Goal: Task Accomplishment & Management: Submit feedback/report problem

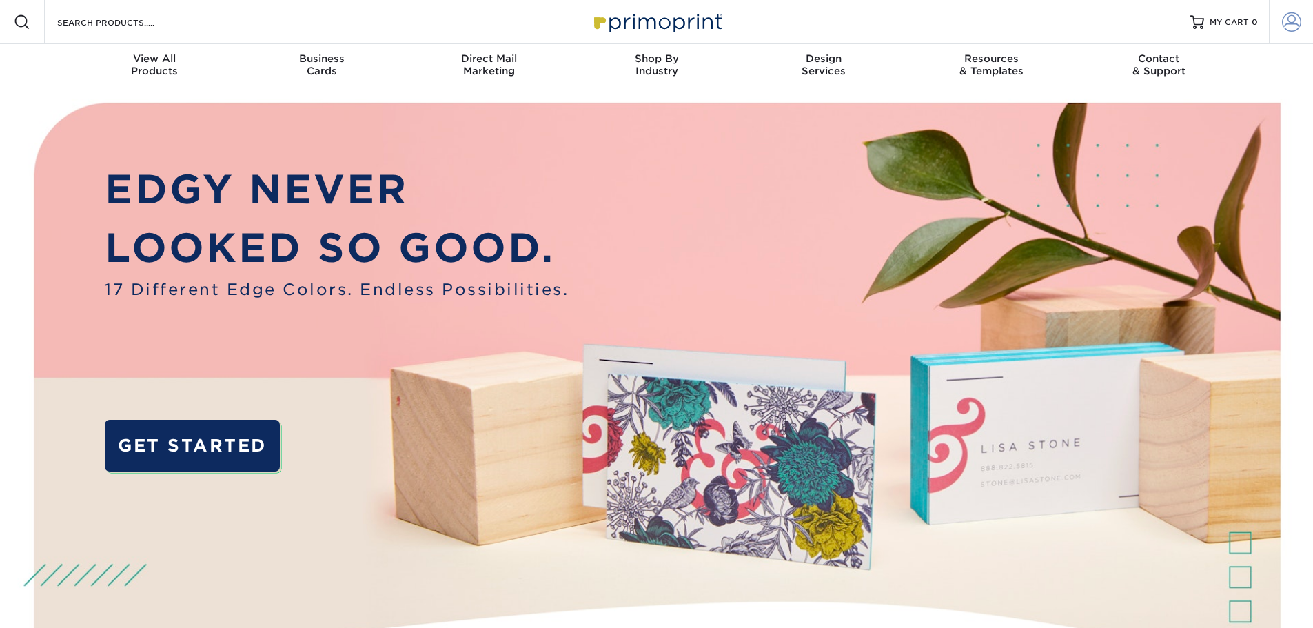
type input "hope@lum.net"
click at [1290, 22] on span at bounding box center [1291, 21] width 19 height 19
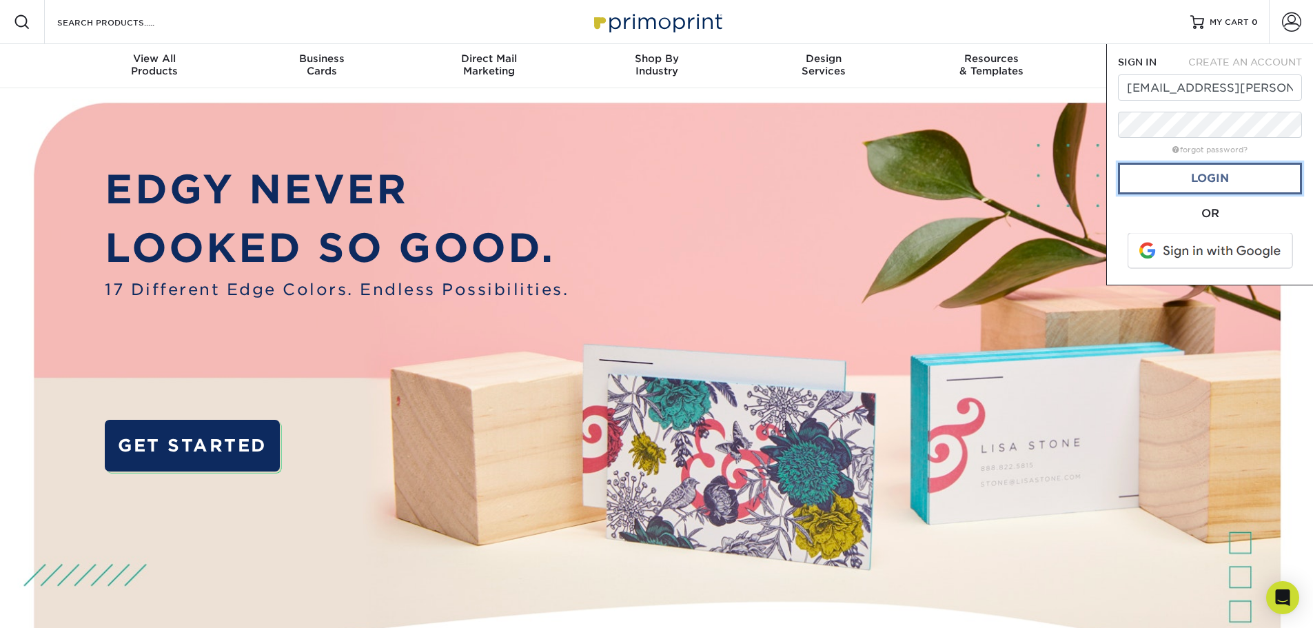
click at [1212, 169] on link "Login" at bounding box center [1210, 179] width 184 height 32
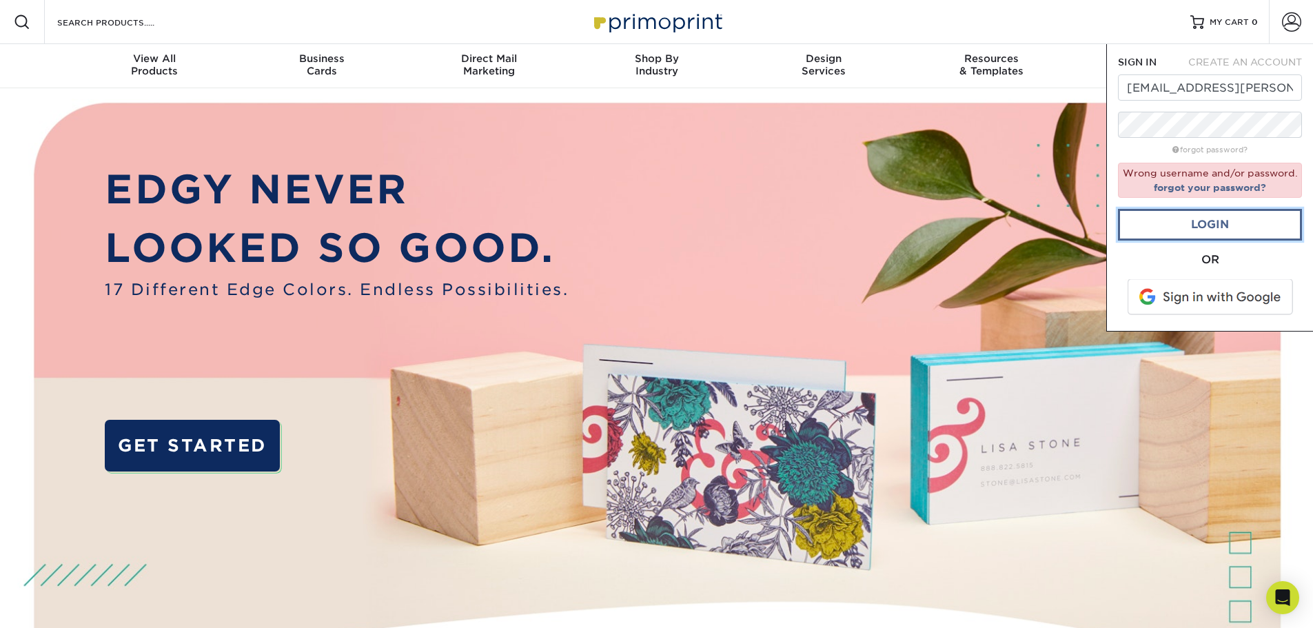
click at [1242, 226] on link "Login" at bounding box center [1210, 225] width 184 height 32
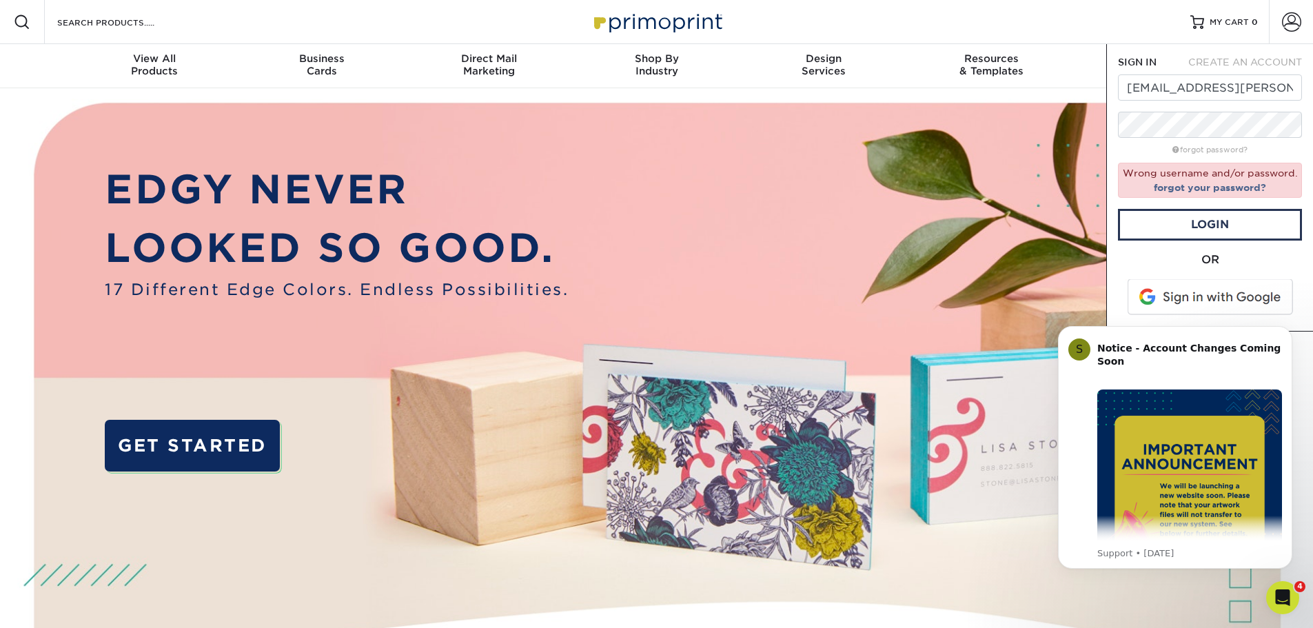
click at [1244, 302] on span at bounding box center [1211, 297] width 176 height 36
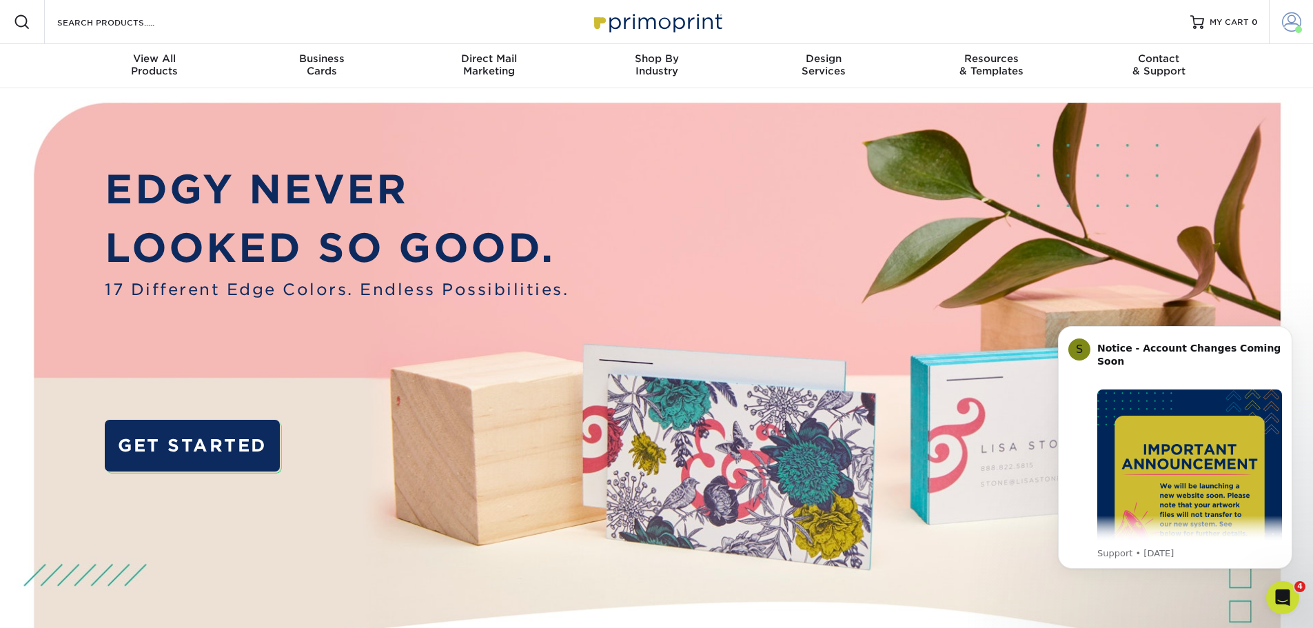
click at [1287, 23] on span at bounding box center [1291, 21] width 19 height 19
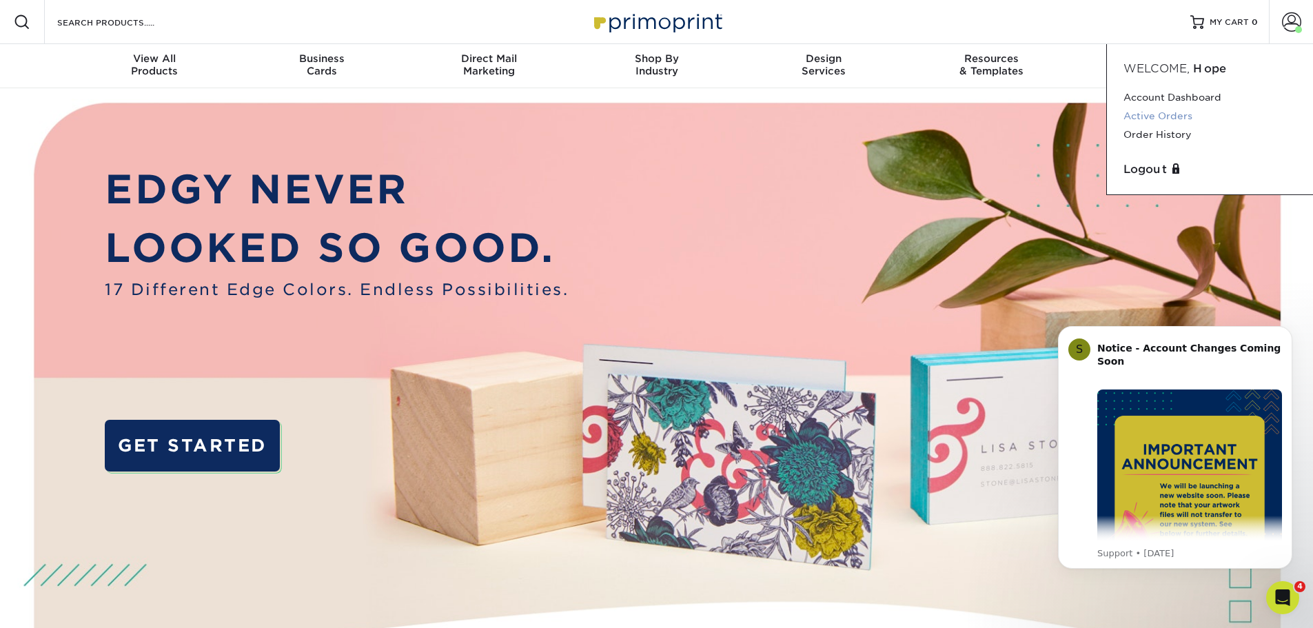
click at [1171, 116] on link "Active Orders" at bounding box center [1209, 116] width 173 height 19
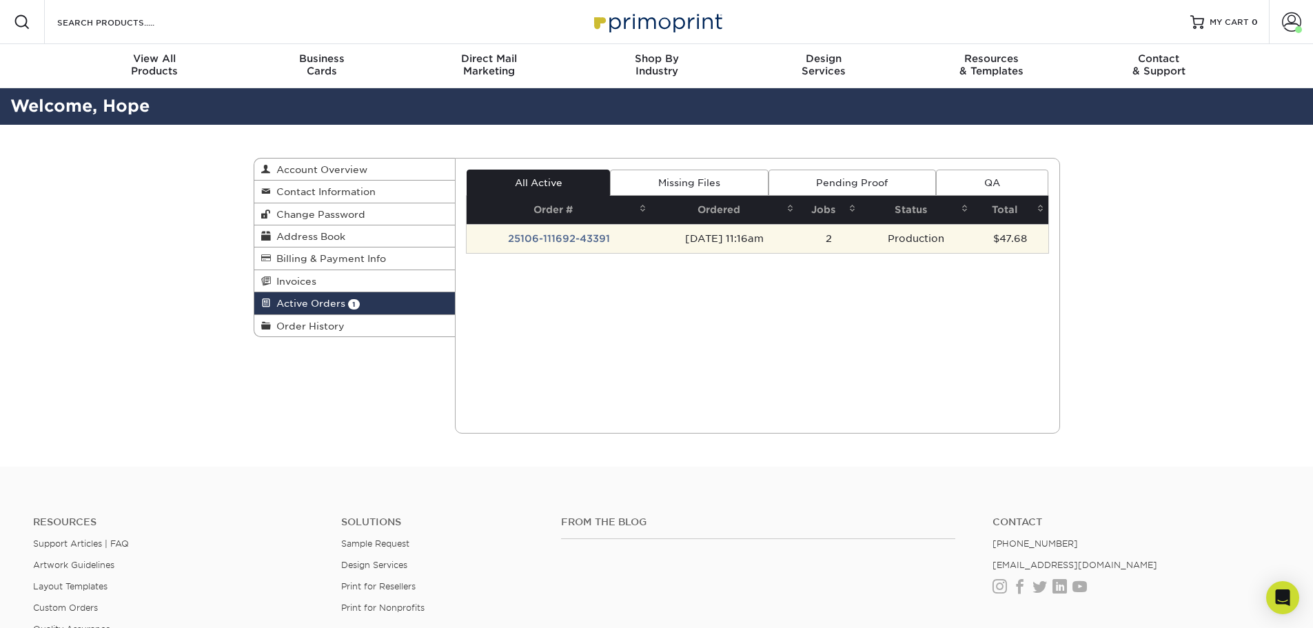
click at [555, 238] on td "25106-111692-43391" at bounding box center [559, 238] width 184 height 29
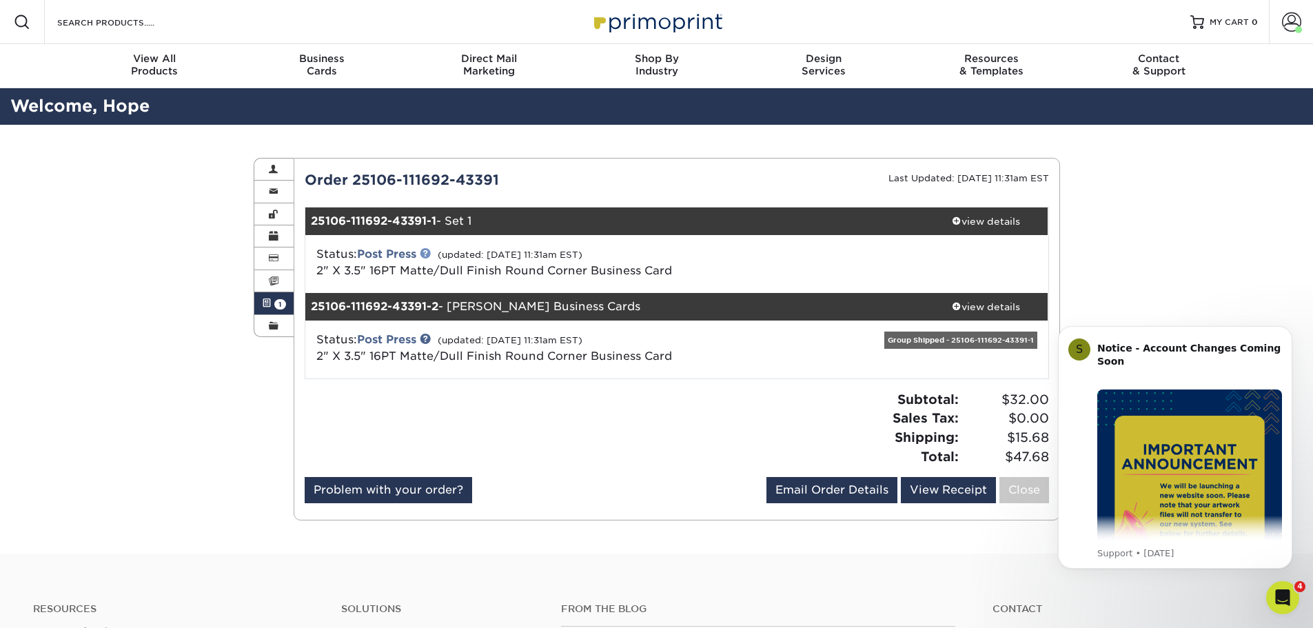
click at [429, 252] on link at bounding box center [425, 252] width 11 height 11
click at [932, 343] on div "Group Shipped - 25106-111692-43391-1" at bounding box center [960, 339] width 153 height 17
click at [414, 490] on link "Problem with your order?" at bounding box center [388, 490] width 167 height 26
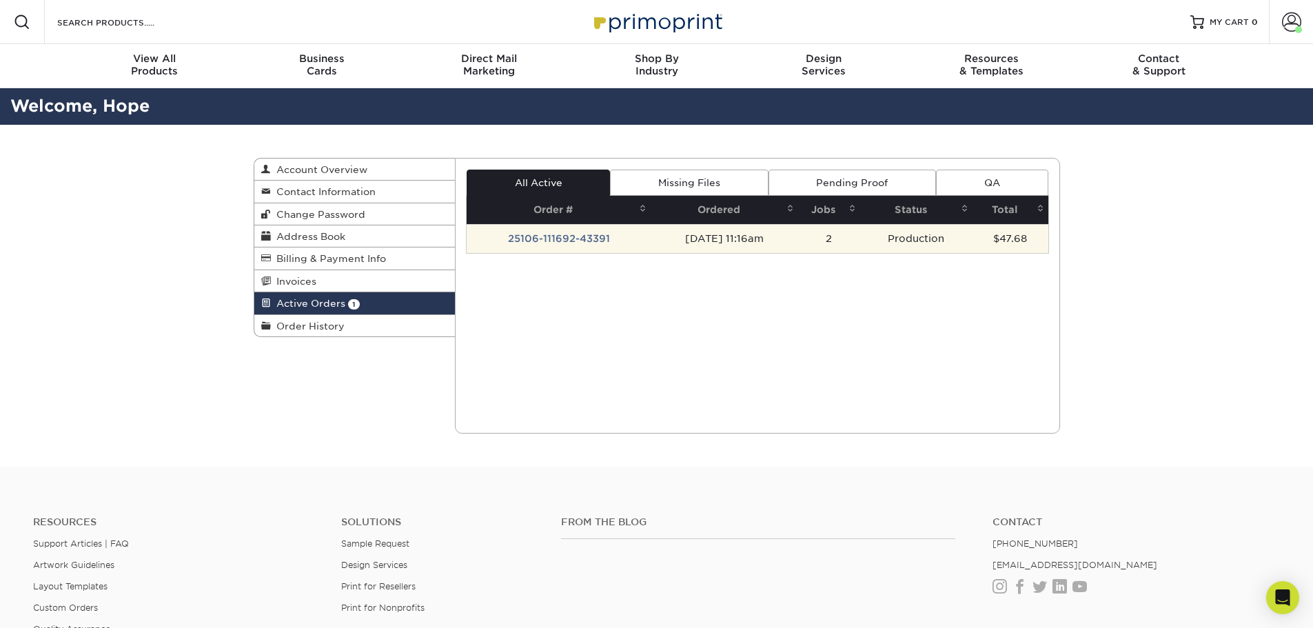
click at [913, 242] on td "Production" at bounding box center [916, 238] width 112 height 29
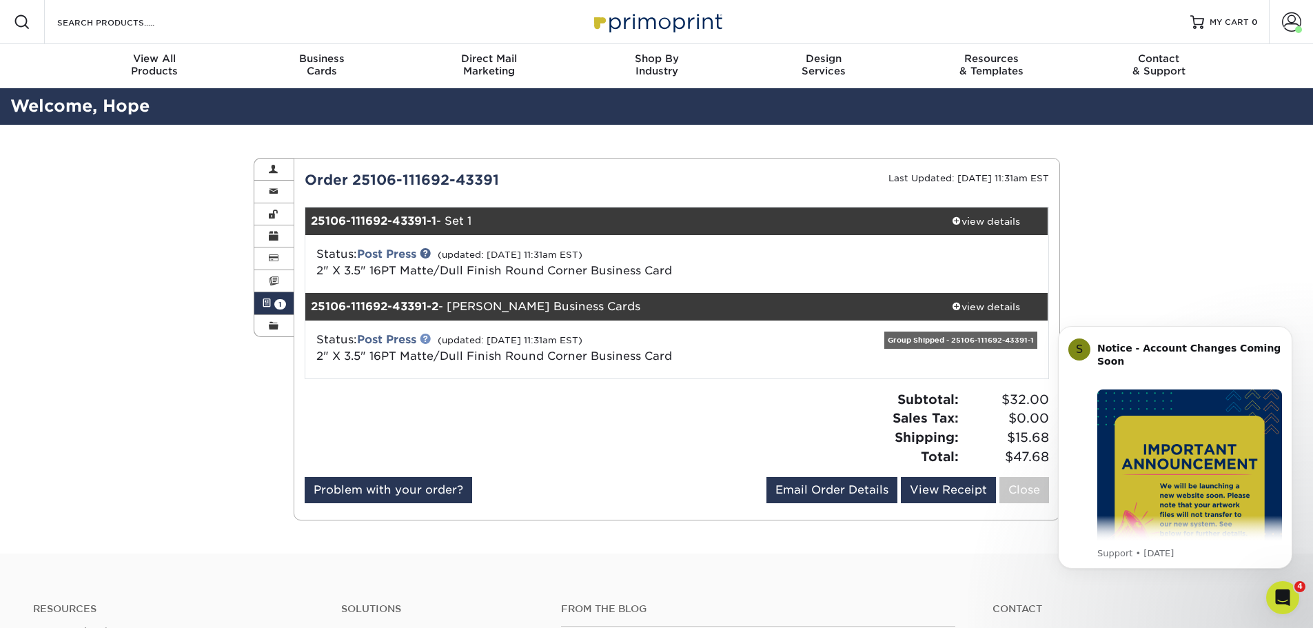
click at [428, 337] on link at bounding box center [425, 338] width 11 height 11
click at [433, 491] on link "Problem with your order?" at bounding box center [388, 490] width 167 height 26
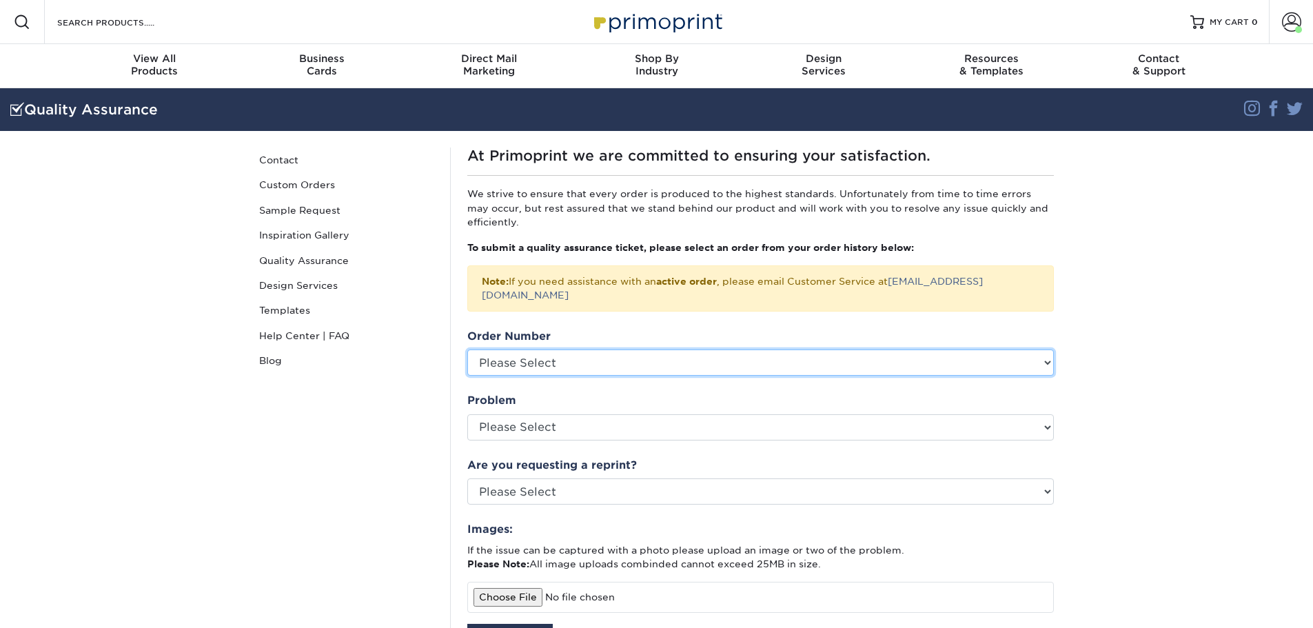
click at [593, 349] on select "Please Select P2159808 P2148134 P2104641 P2076124 P2032157 2357-20654-43391 235…" at bounding box center [760, 362] width 586 height 26
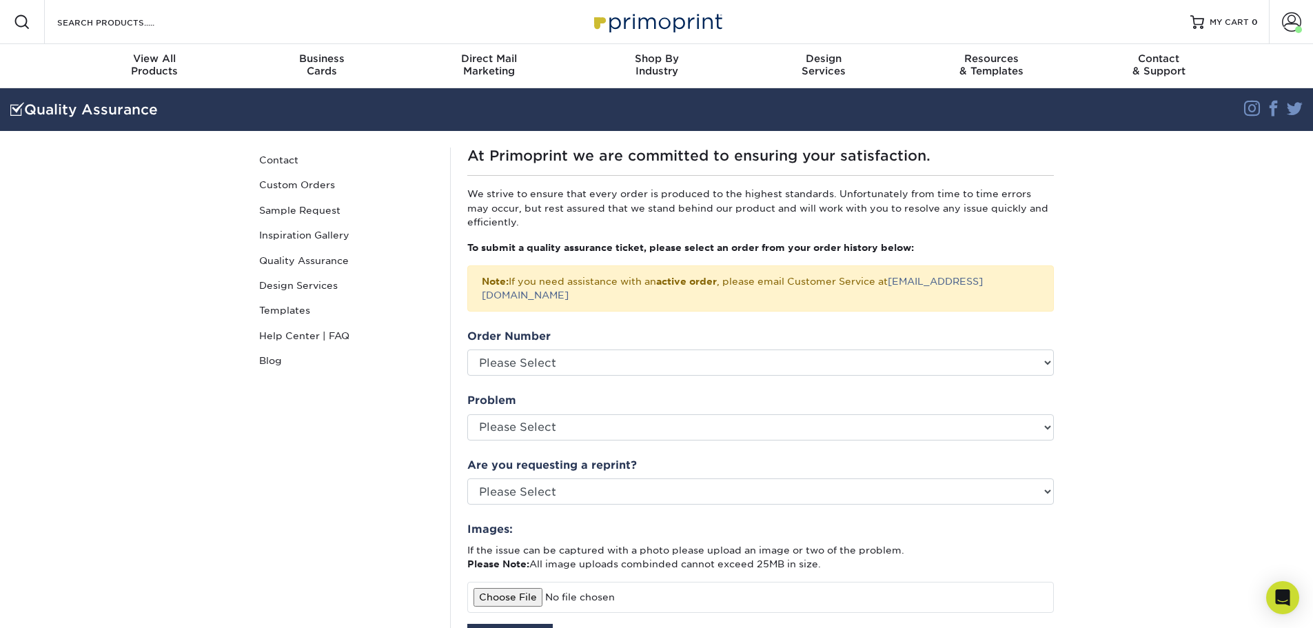
click at [1192, 292] on section "Quality Assurance Instagram Facebook Twitter Quality Assurance Contact Custom O…" at bounding box center [656, 490] width 1313 height 804
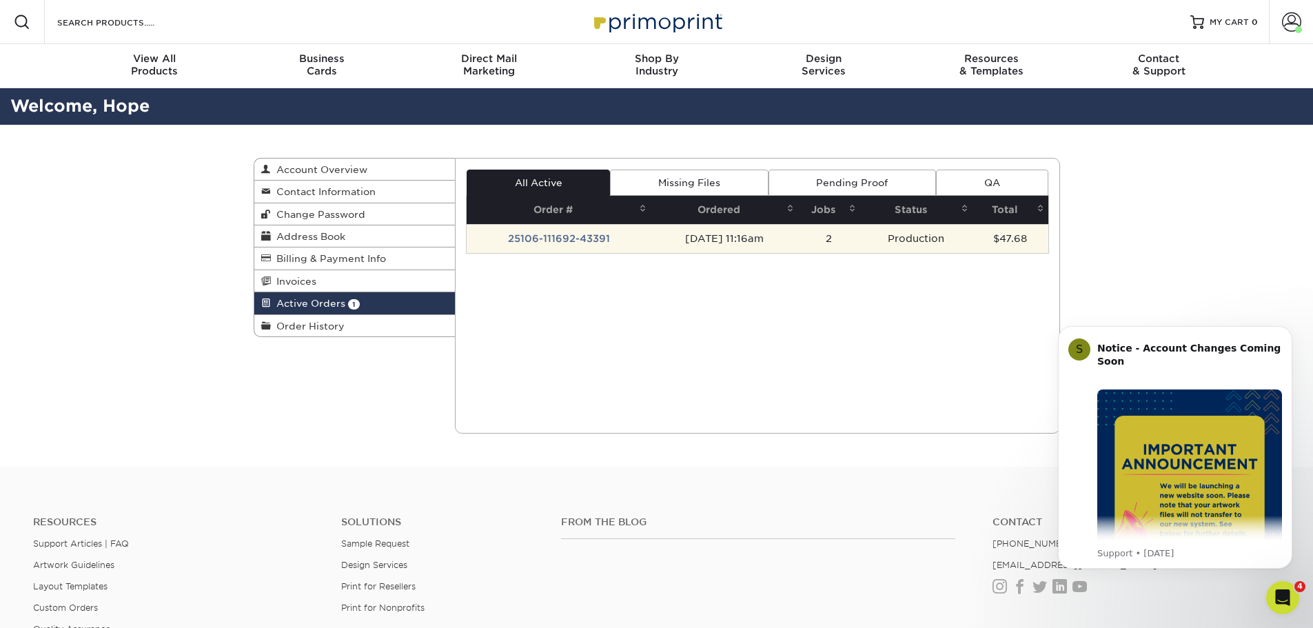
click at [595, 240] on td "25106-111692-43391" at bounding box center [559, 238] width 184 height 29
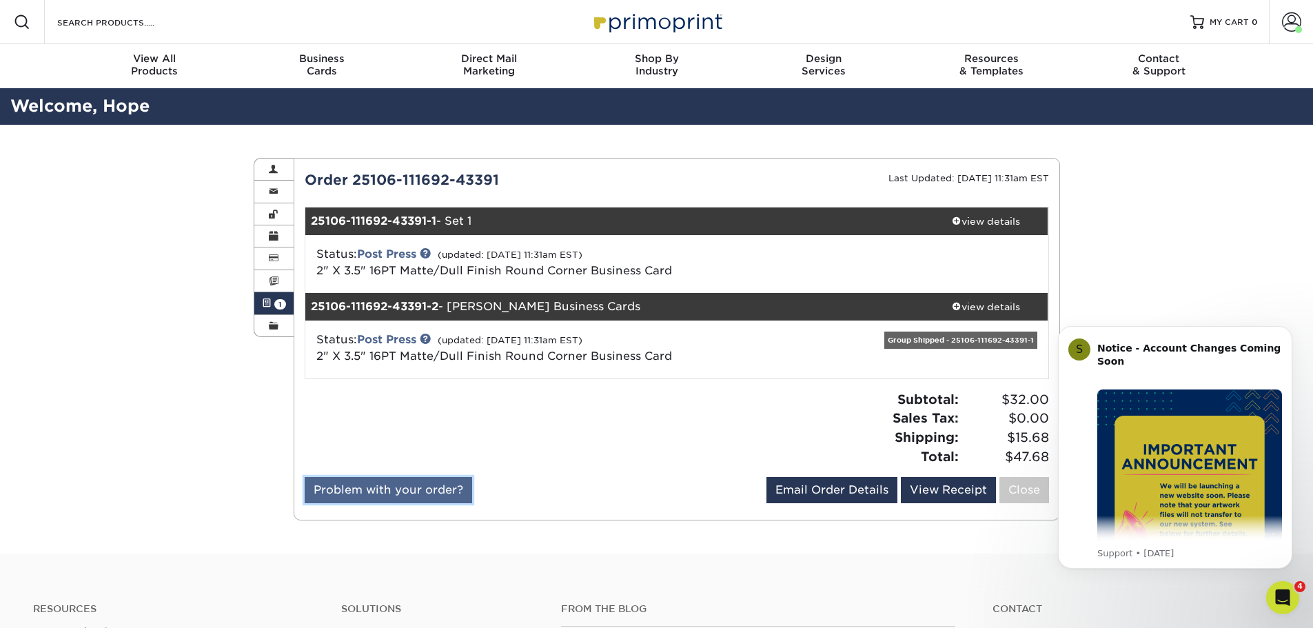
click at [429, 489] on link "Problem with your order?" at bounding box center [388, 490] width 167 height 26
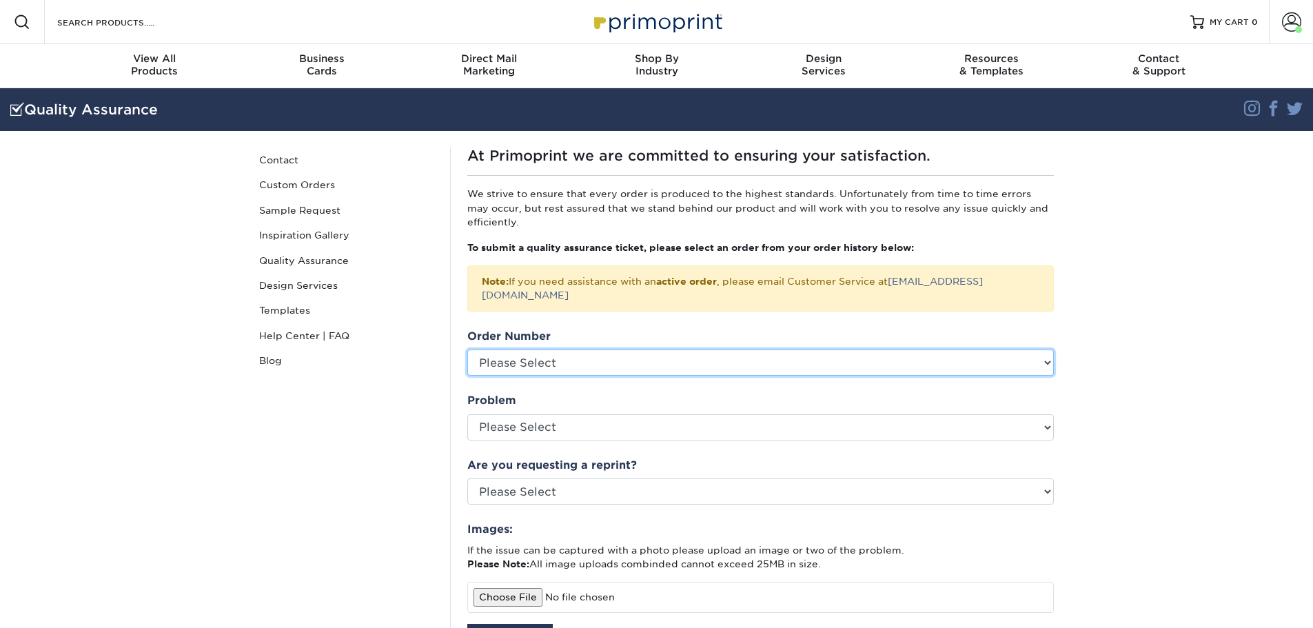
click at [633, 352] on select "Please Select P2159808 P2148134 P2104641 P2076124 P2032157 2357-20654-43391 235…" at bounding box center [760, 362] width 586 height 26
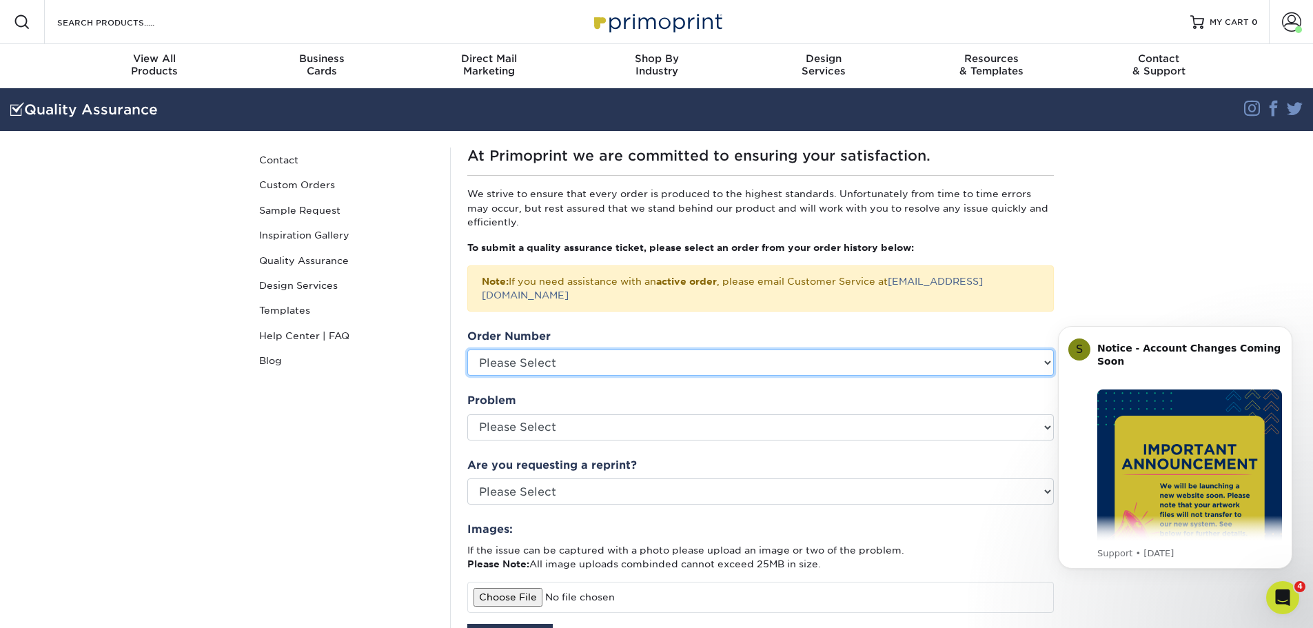
click at [633, 351] on select "Please Select P2159808 P2148134 P2104641 P2076124 P2032157 2357-20654-43391 235…" at bounding box center [760, 362] width 586 height 26
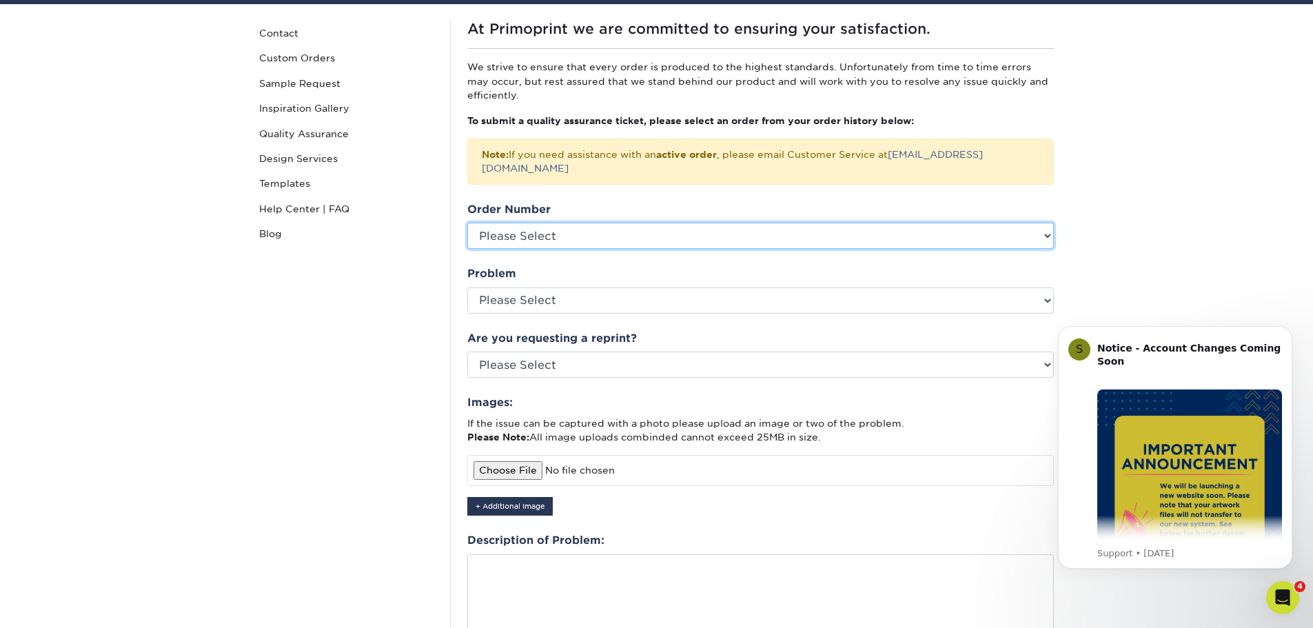
scroll to position [138, 0]
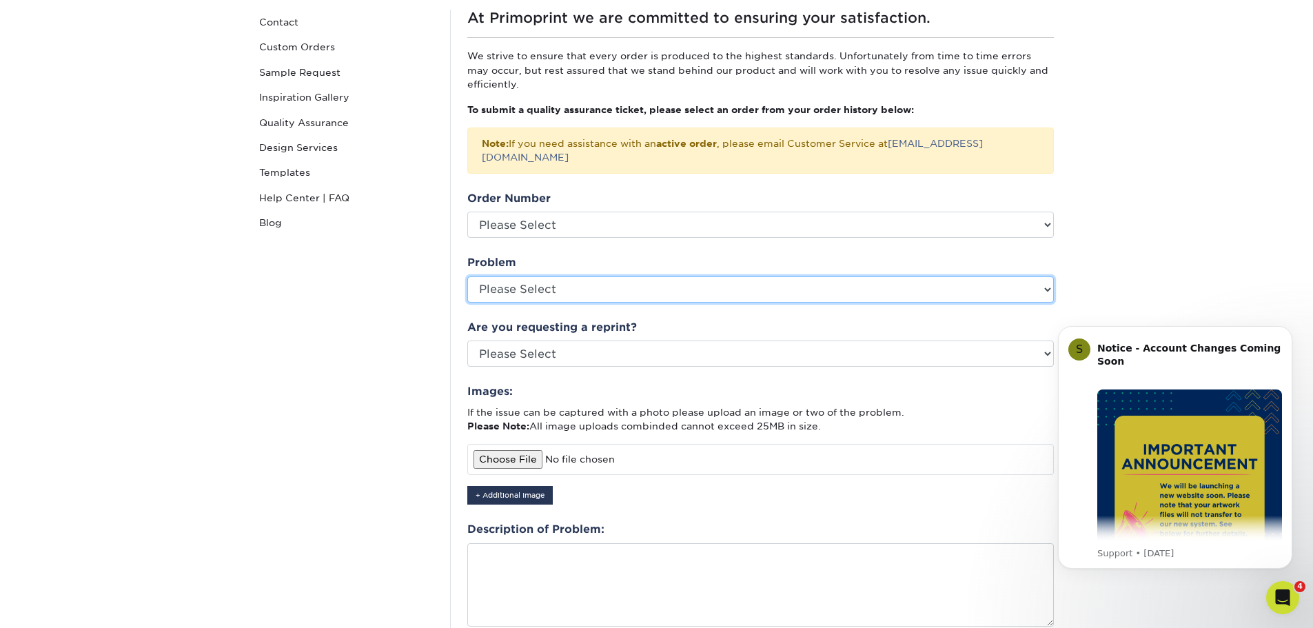
click at [540, 276] on select "Please Select Coating Missing Images Bindery Color Cutting Missing Hardware Shi…" at bounding box center [760, 289] width 586 height 26
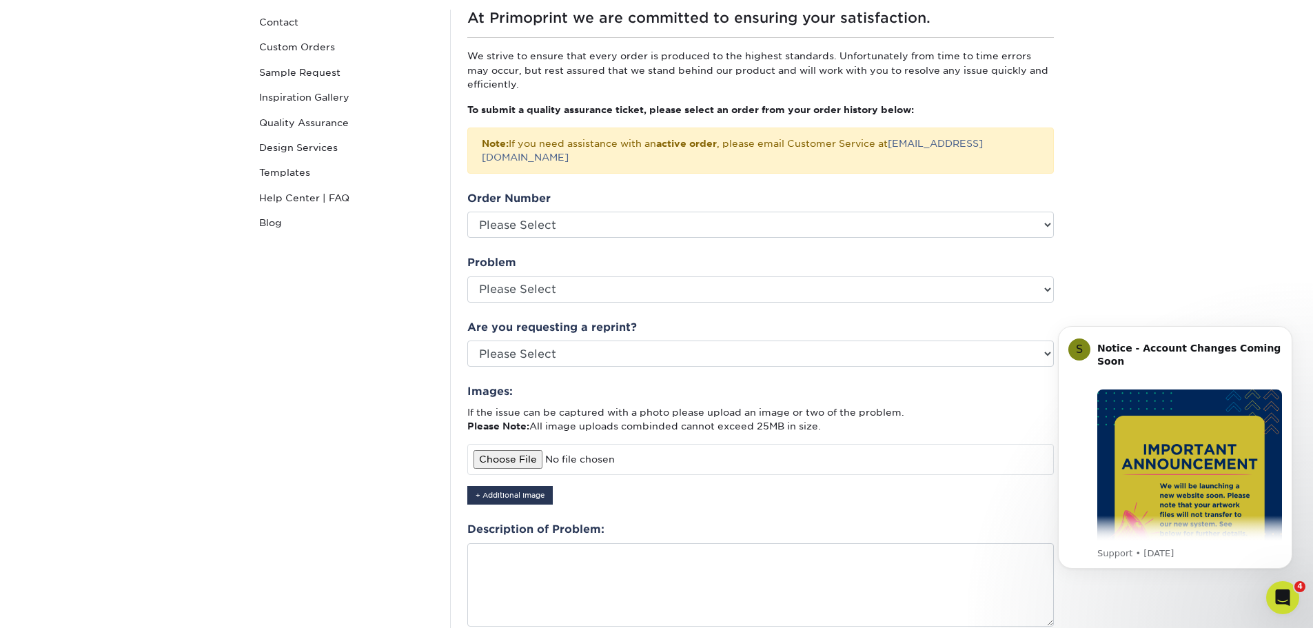
drag, startPoint x: 269, startPoint y: 432, endPoint x: 283, endPoint y: 431, distance: 13.2
click at [272, 432] on div "Quality Assurance Contact Custom Orders Sample Request Inspiration Gallery Qual…" at bounding box center [346, 374] width 207 height 728
click at [504, 348] on select "Please Select Yes No Other" at bounding box center [760, 353] width 586 height 26
click at [347, 383] on div "Quality Assurance Contact Custom Orders Sample Request Inspiration Gallery Qual…" at bounding box center [346, 374] width 207 height 728
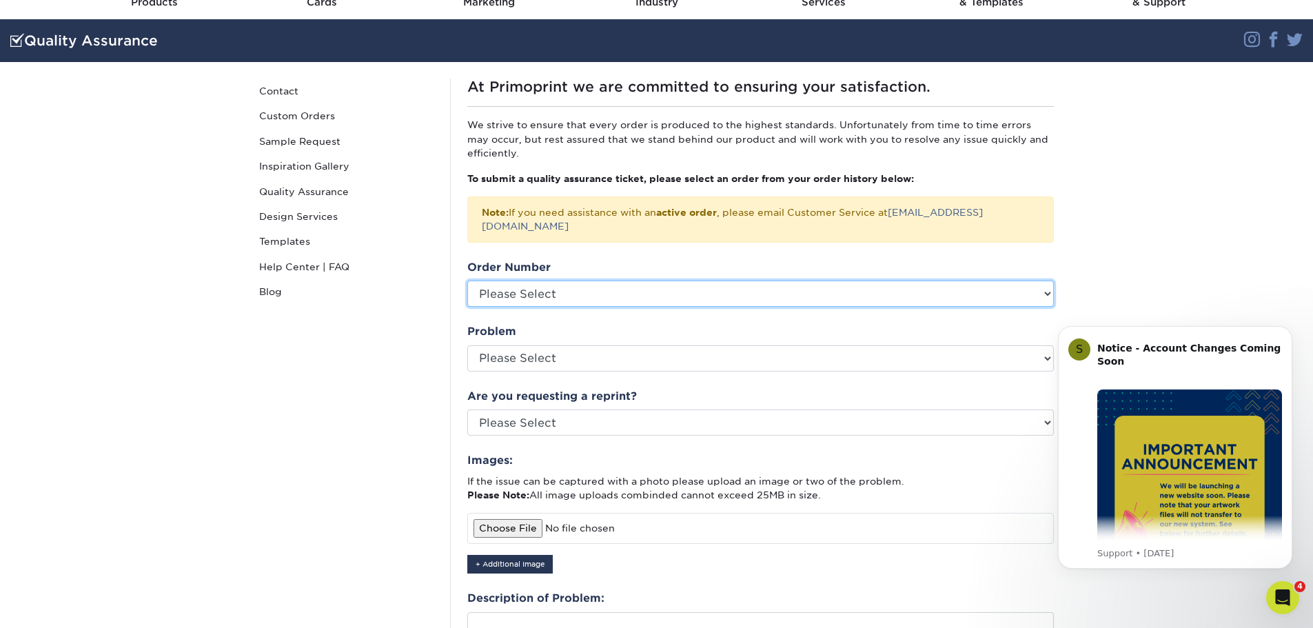
click at [556, 280] on select "Please Select P2159808 P2148134 P2104641 P2076124 P2032157 2357-20654-43391 235…" at bounding box center [760, 293] width 586 height 26
click at [467, 280] on select "Please Select P2159808 P2148134 P2104641 P2076124 P2032157 2357-20654-43391 235…" at bounding box center [760, 293] width 586 height 26
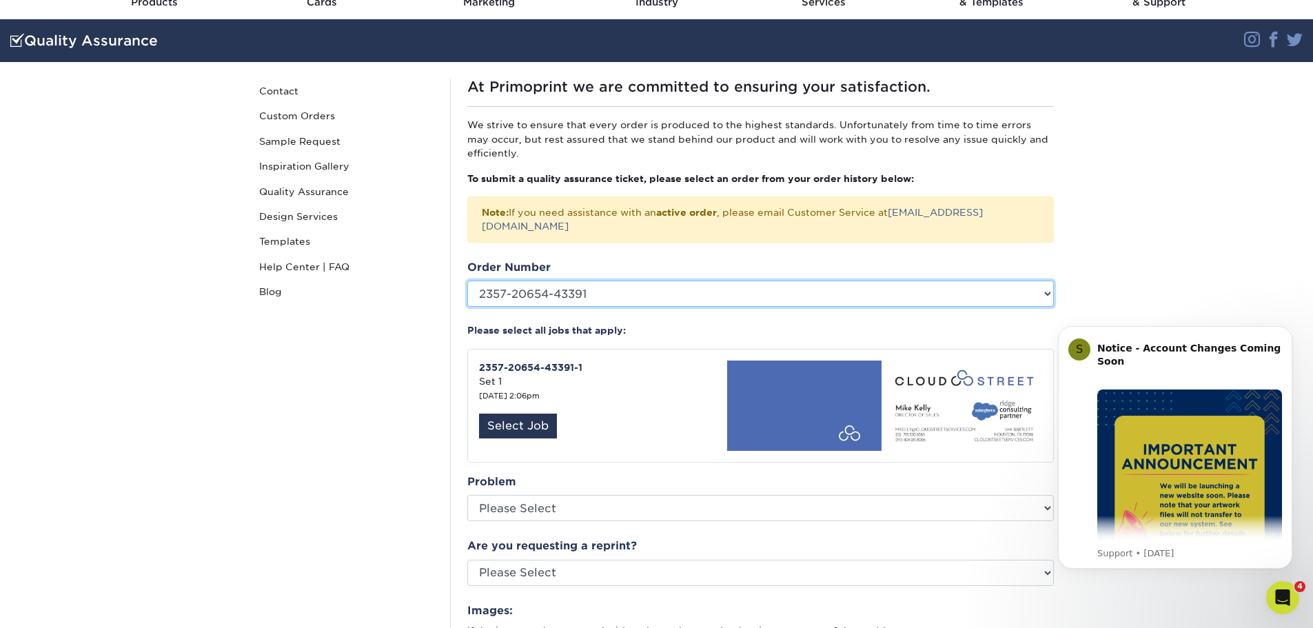
click at [566, 280] on select "Please Select P2159808 P2148134 P2104641 P2076124 P2032157 2357-20654-43391 235…" at bounding box center [760, 293] width 586 height 26
click at [467, 280] on select "Please Select P2159808 P2148134 P2104641 P2076124 P2032157 2357-20654-43391 235…" at bounding box center [760, 293] width 586 height 26
click at [575, 280] on select "Please Select P2159808 P2148134 P2104641 P2076124 P2032157 2357-20654-43391 235…" at bounding box center [760, 293] width 586 height 26
select select "369737"
click at [467, 280] on select "Please Select P2159808 P2148134 P2104641 P2076124 P2032157 2357-20654-43391 235…" at bounding box center [760, 293] width 586 height 26
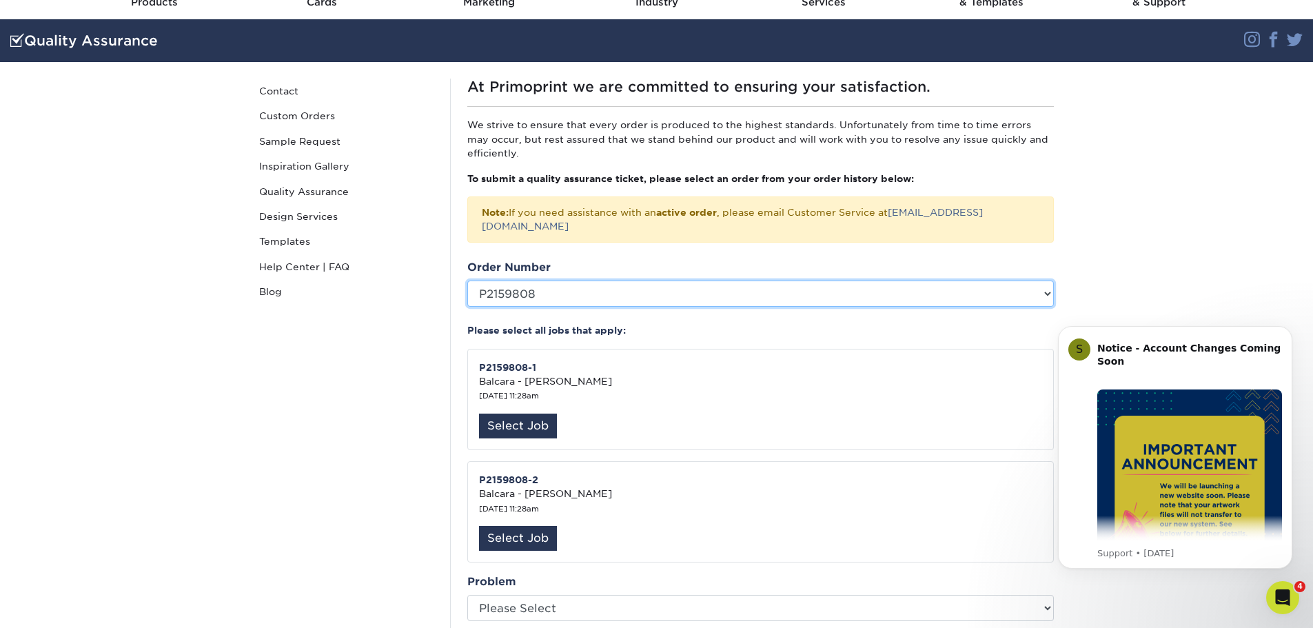
click at [520, 283] on select "Please Select P2159808 P2148134 P2104641 P2076124 P2032157 2357-20654-43391 235…" at bounding box center [760, 293] width 586 height 26
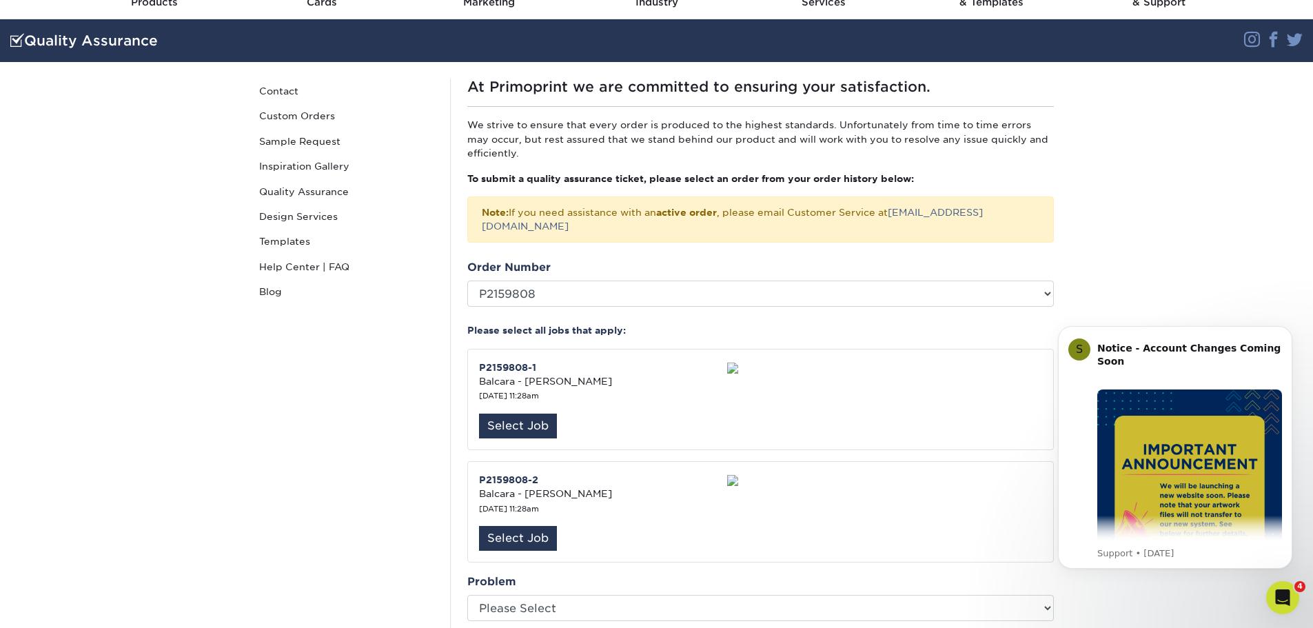
click at [1116, 248] on section "Quality Assurance Instagram Facebook Twitter Quality Assurance Contact Custom O…" at bounding box center [656, 546] width 1313 height 1054
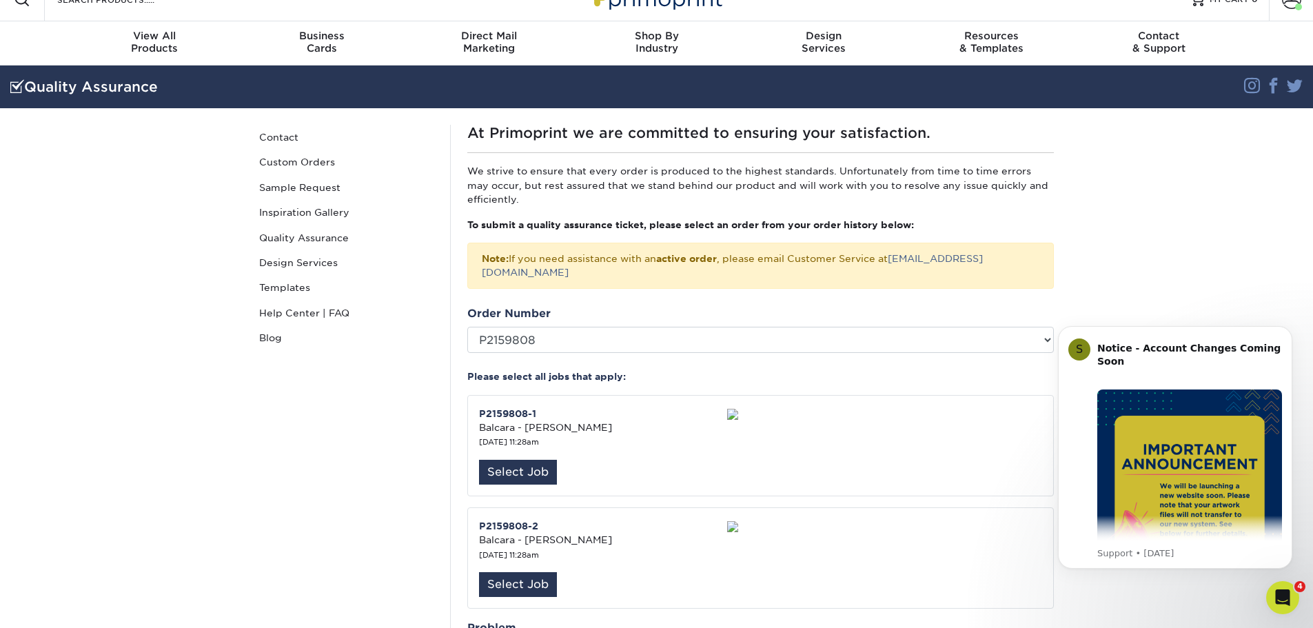
scroll to position [0, 0]
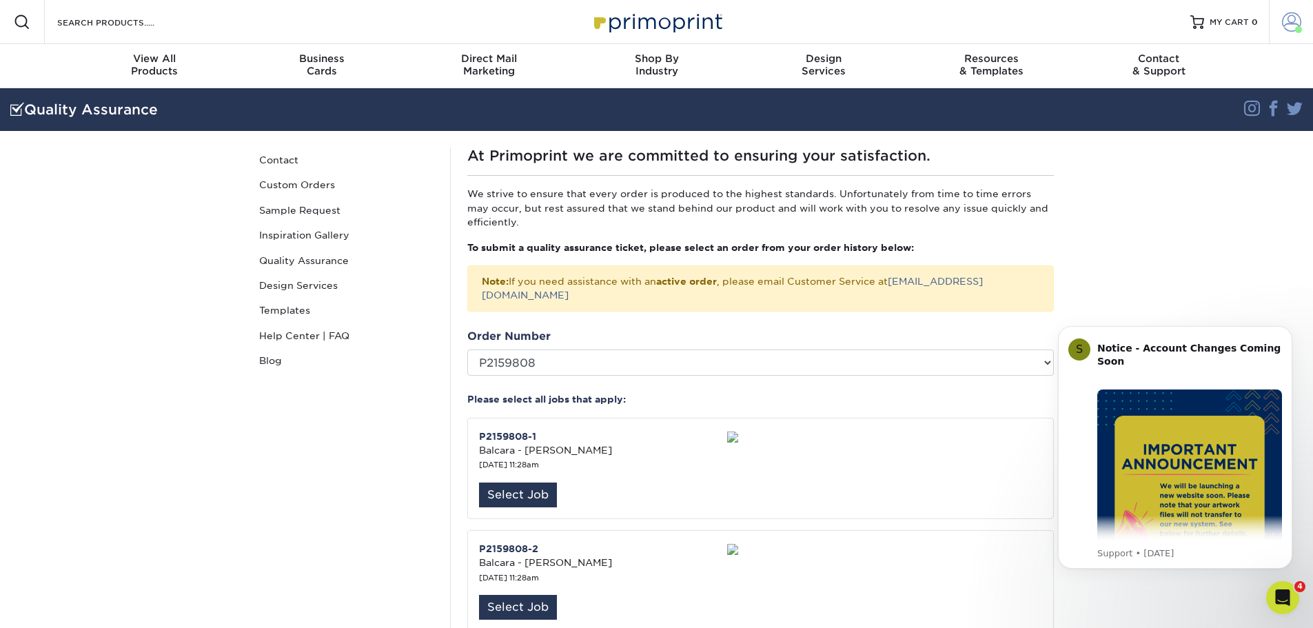
click at [1292, 24] on span at bounding box center [1291, 21] width 19 height 19
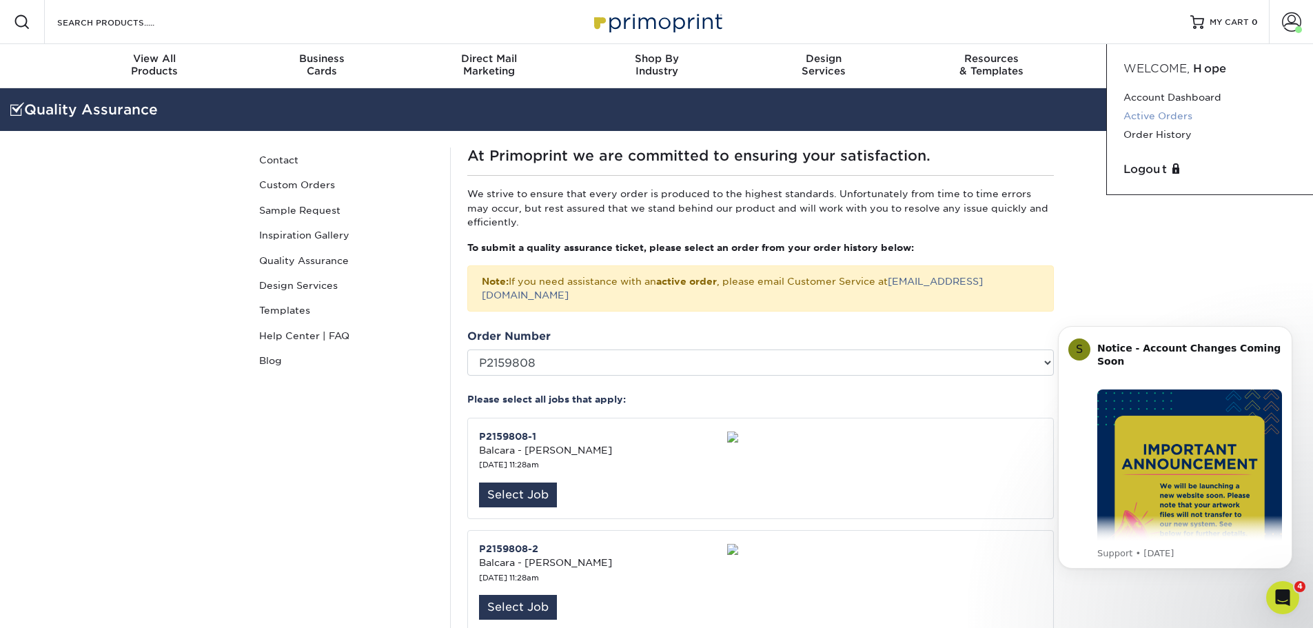
click at [1178, 114] on link "Active Orders" at bounding box center [1209, 116] width 173 height 19
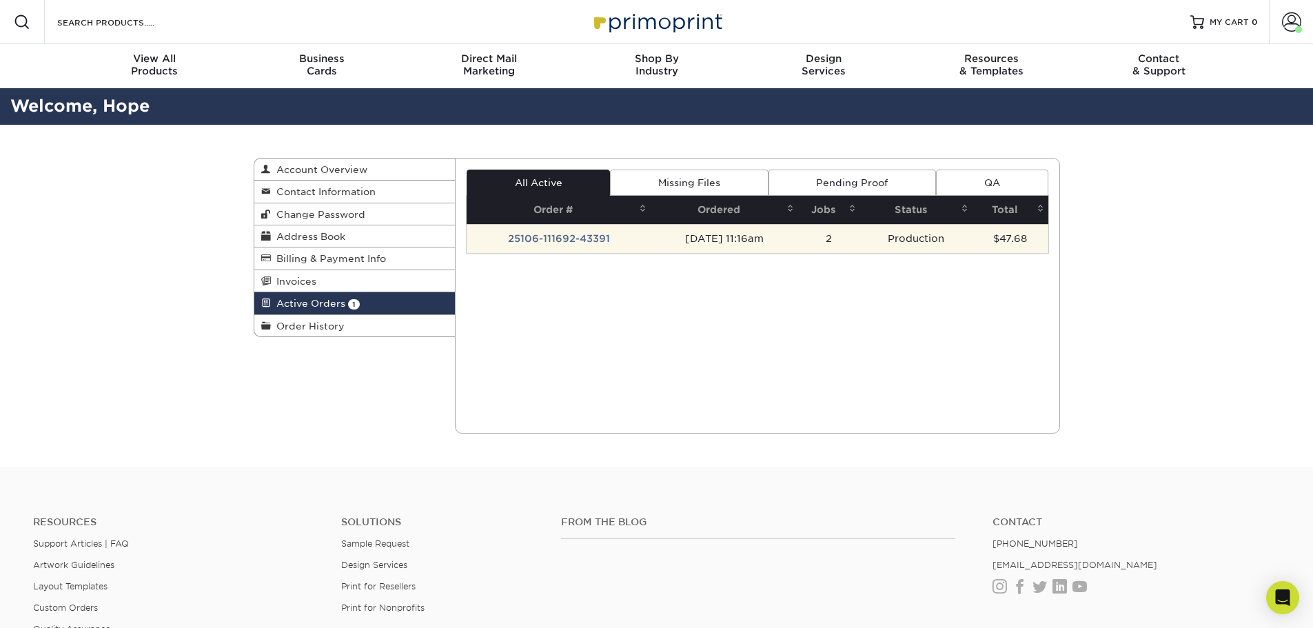
click at [747, 238] on td "[DATE] 11:16am" at bounding box center [723, 238] width 147 height 29
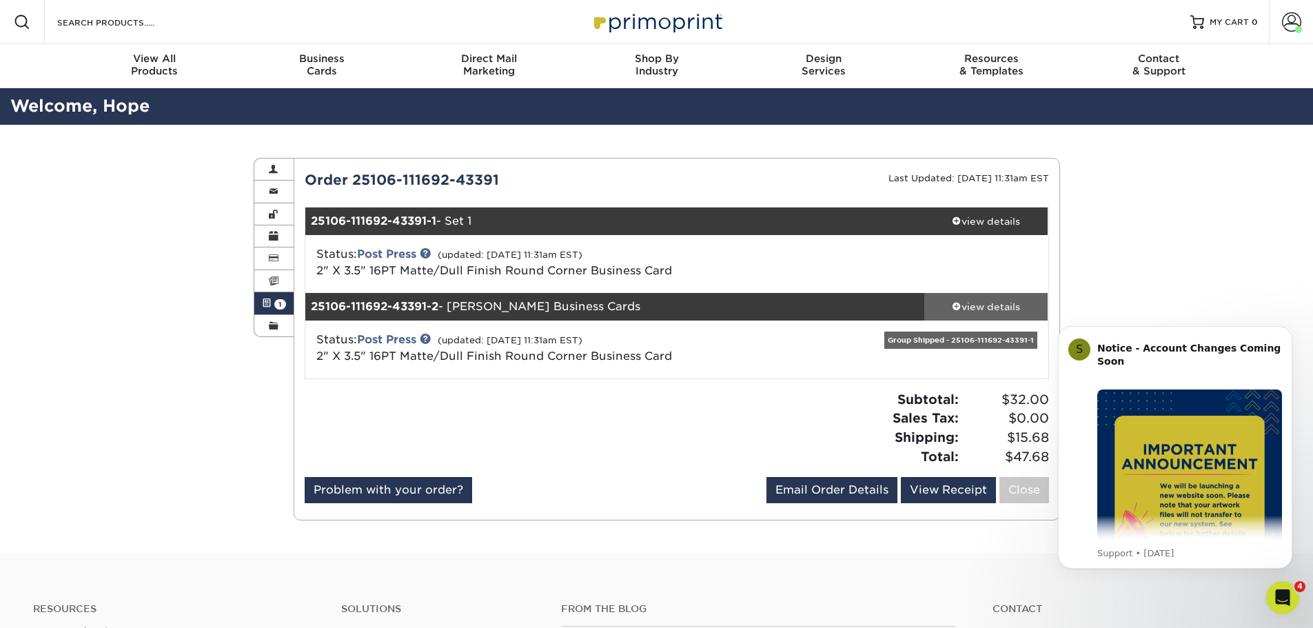
click at [975, 309] on div "view details" at bounding box center [986, 307] width 124 height 14
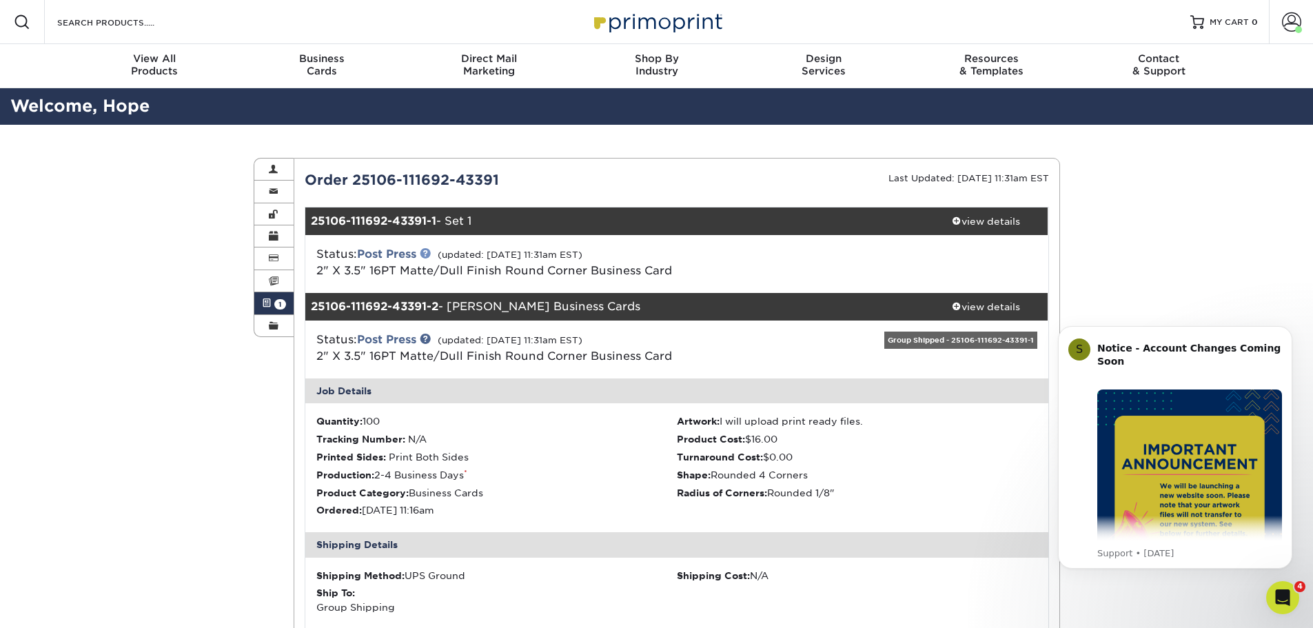
click at [430, 253] on link at bounding box center [425, 252] width 11 height 11
click at [271, 325] on span at bounding box center [274, 325] width 10 height 11
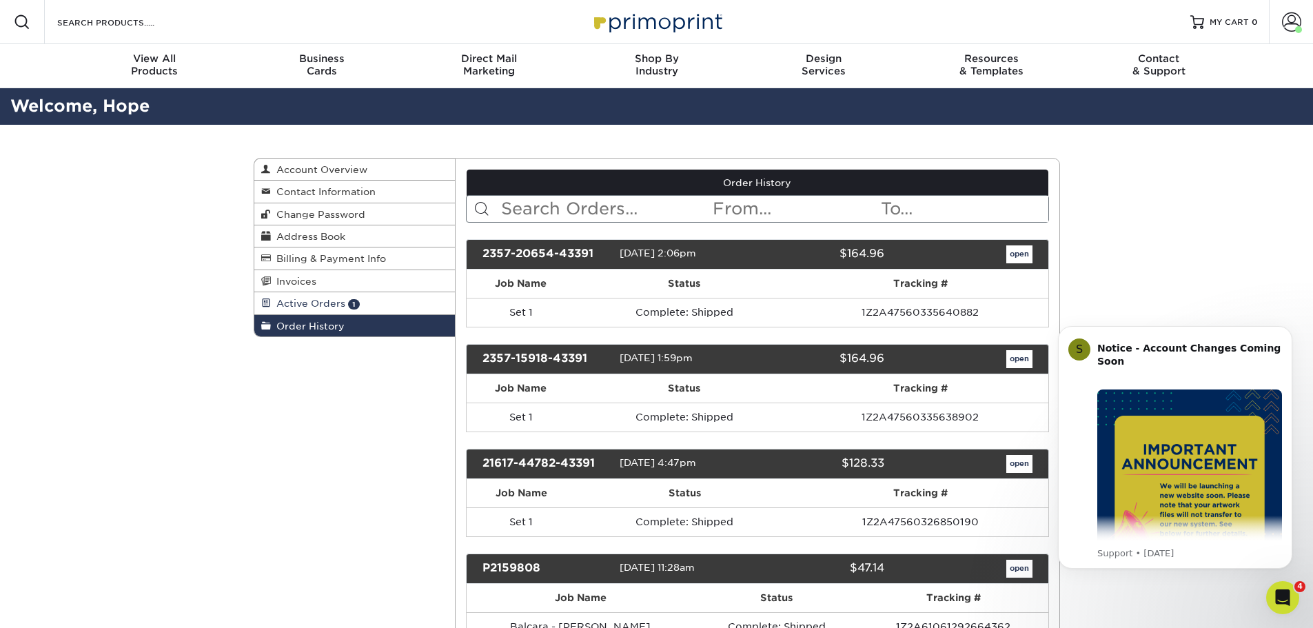
click at [289, 307] on span "Active Orders" at bounding box center [308, 303] width 74 height 11
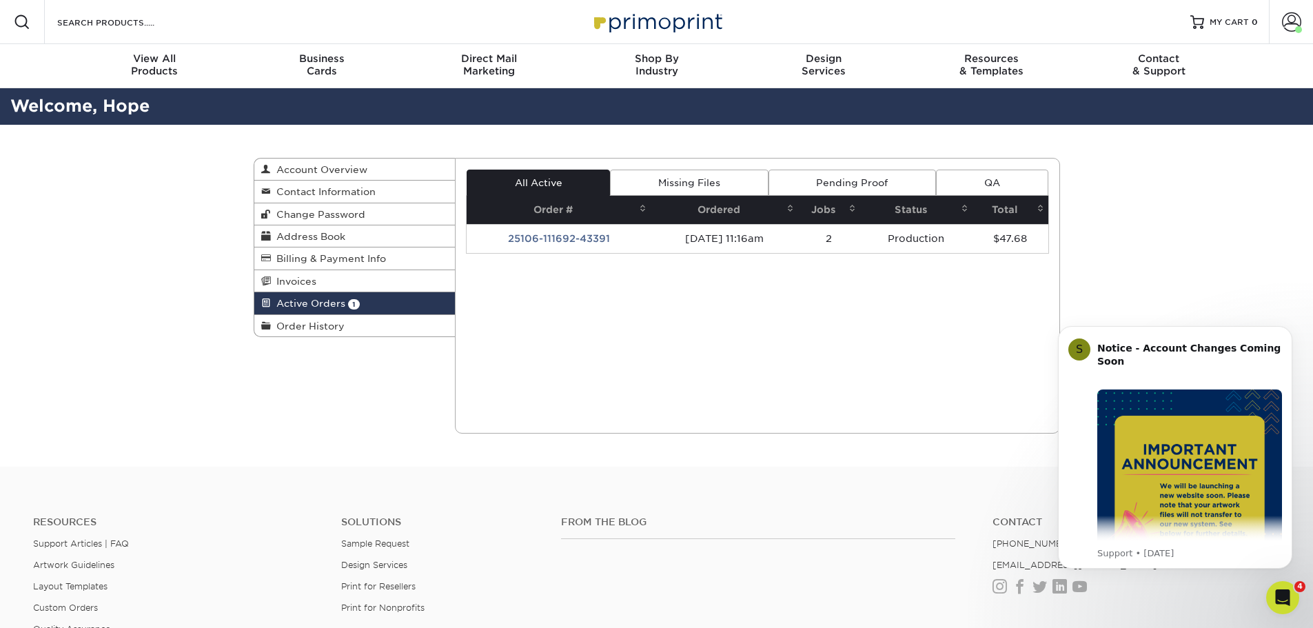
click at [994, 183] on link "QA" at bounding box center [992, 183] width 112 height 26
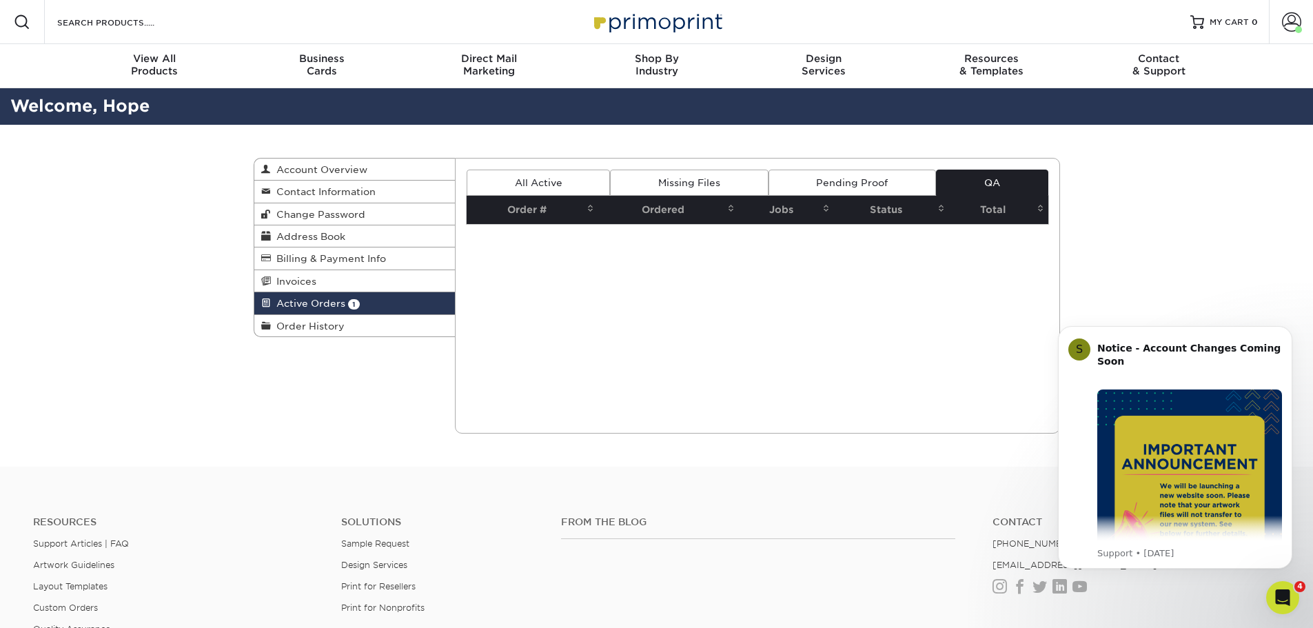
click at [858, 188] on link "Pending Proof" at bounding box center [851, 183] width 167 height 26
click at [694, 189] on link "Missing Files" at bounding box center [689, 183] width 158 height 26
click at [562, 185] on link "All Active" at bounding box center [538, 183] width 143 height 26
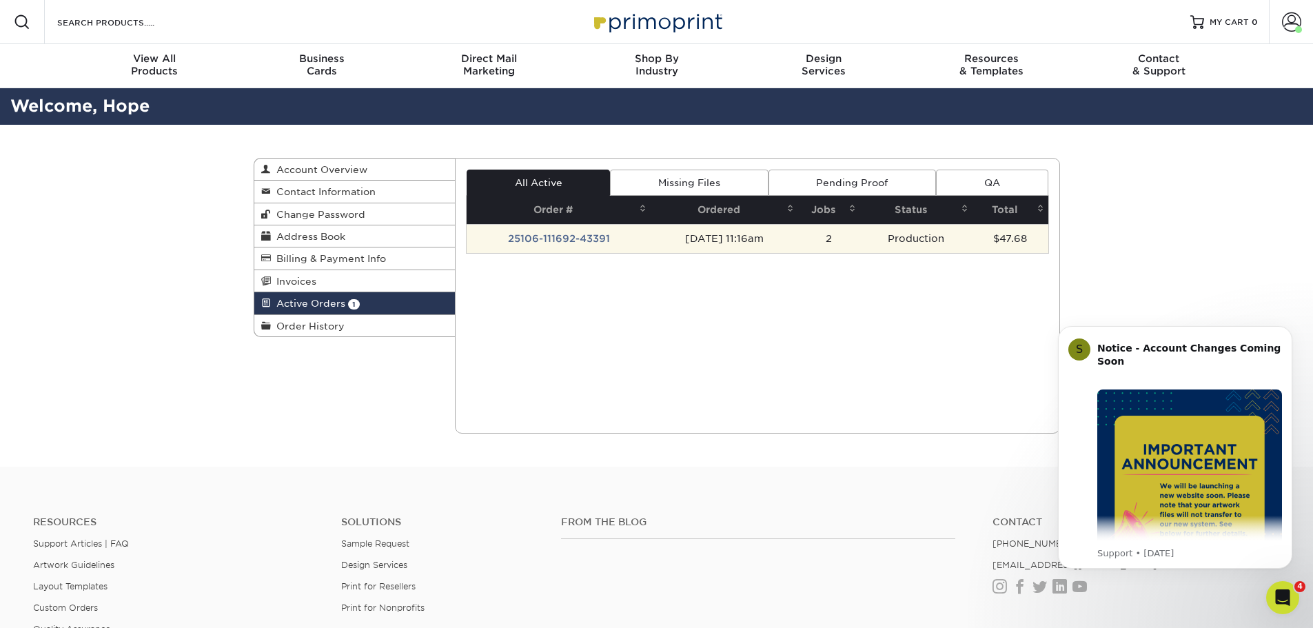
click at [535, 236] on td "25106-111692-43391" at bounding box center [559, 238] width 184 height 29
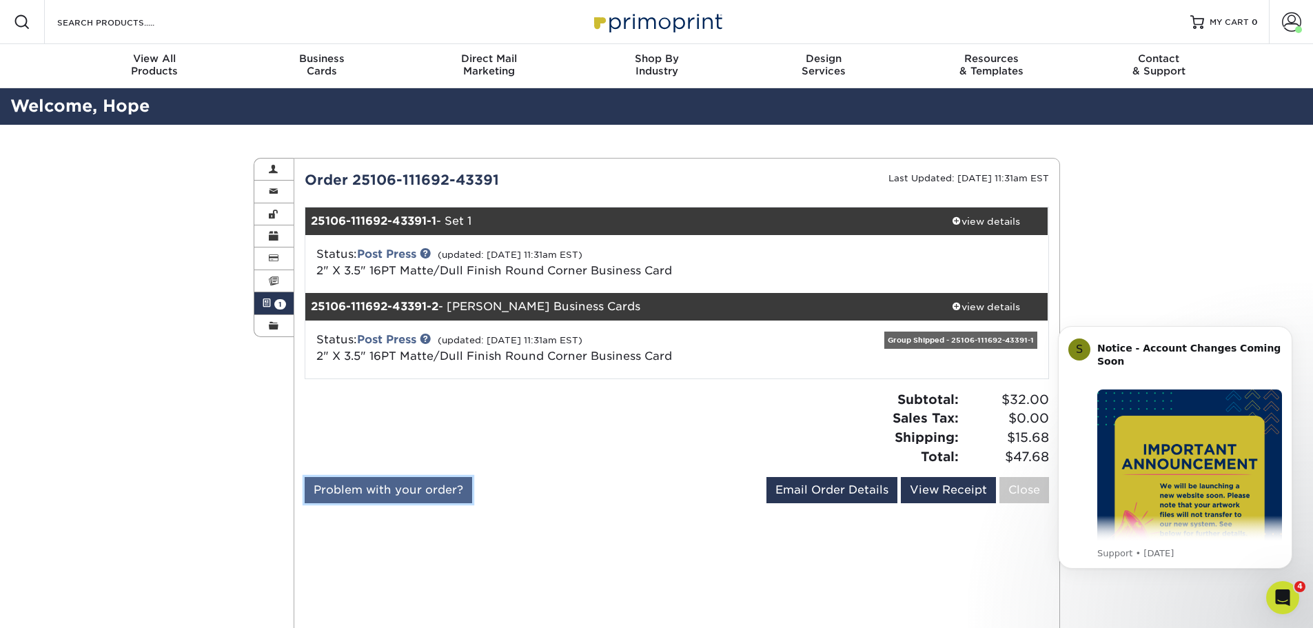
click at [440, 491] on link "Problem with your order?" at bounding box center [388, 490] width 167 height 26
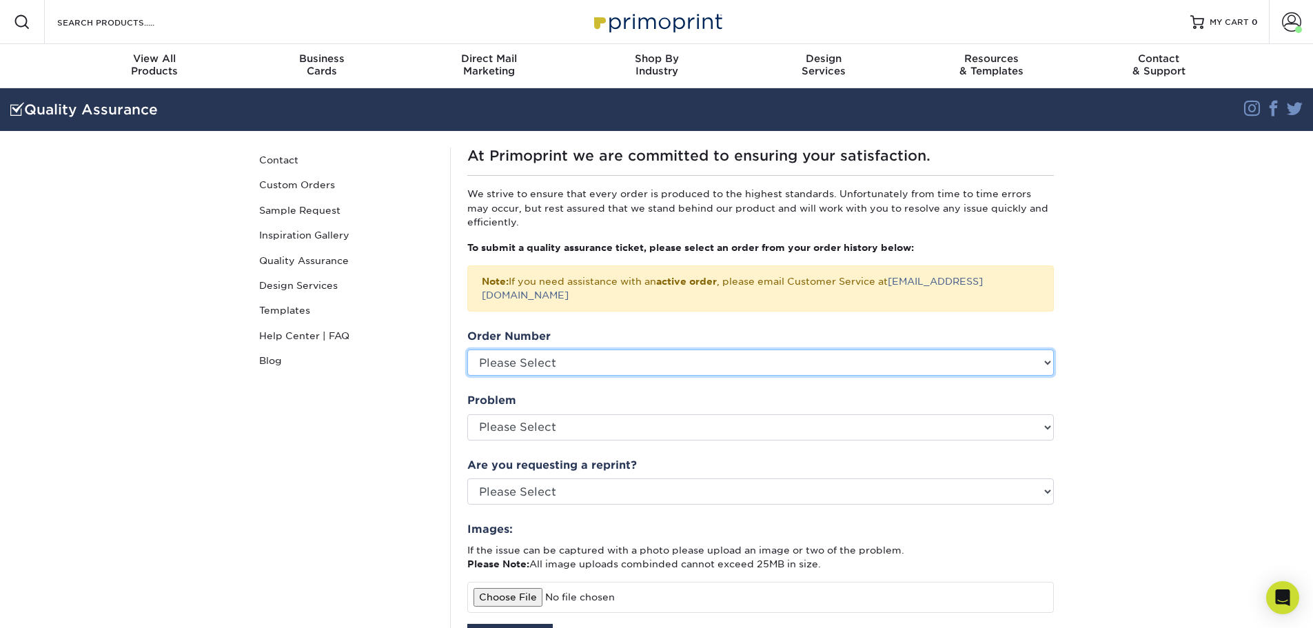
click at [599, 349] on select "Please Select P2159808 P2148134 P2104641 P2076124 P2032157 2357-20654-43391 235…" at bounding box center [760, 362] width 586 height 26
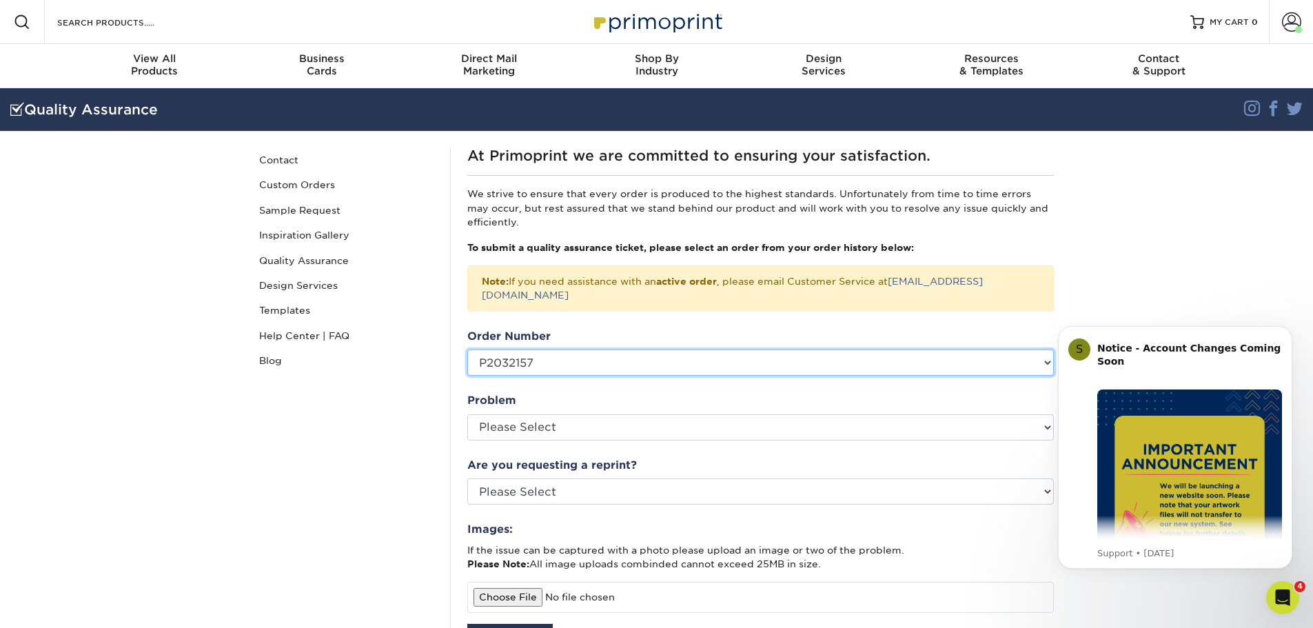
click at [467, 349] on select "Please Select P2159808 P2148134 P2104641 P2076124 P2032157 2357-20654-43391 235…" at bounding box center [760, 362] width 586 height 26
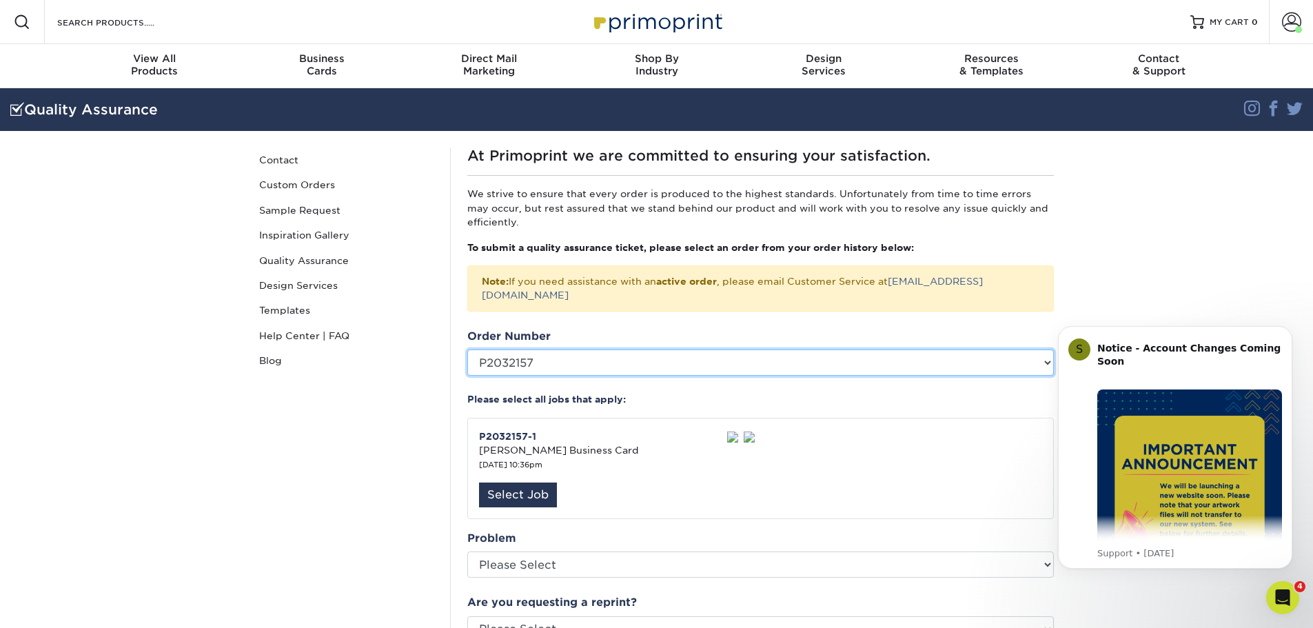
click at [573, 355] on select "Please Select P2159808 P2148134 P2104641 P2076124 P2032157 2357-20654-43391 235…" at bounding box center [760, 362] width 586 height 26
click at [467, 349] on select "Please Select P2159808 P2148134 P2104641 P2076124 P2032157 2357-20654-43391 235…" at bounding box center [760, 362] width 586 height 26
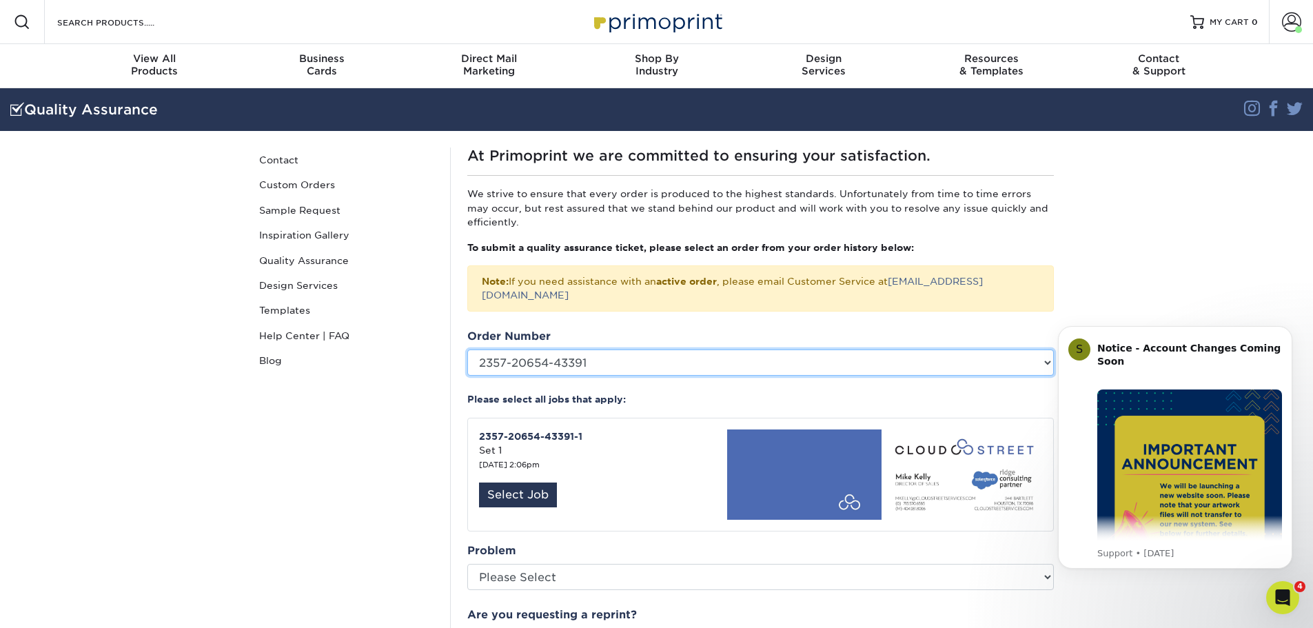
click at [624, 352] on select "Please Select P2159808 P2148134 P2104641 P2076124 P2032157 2357-20654-43391 235…" at bounding box center [760, 362] width 586 height 26
select select "568720"
click at [467, 349] on select "Please Select P2159808 P2148134 P2104641 P2076124 P2032157 2357-20654-43391 235…" at bounding box center [760, 362] width 586 height 26
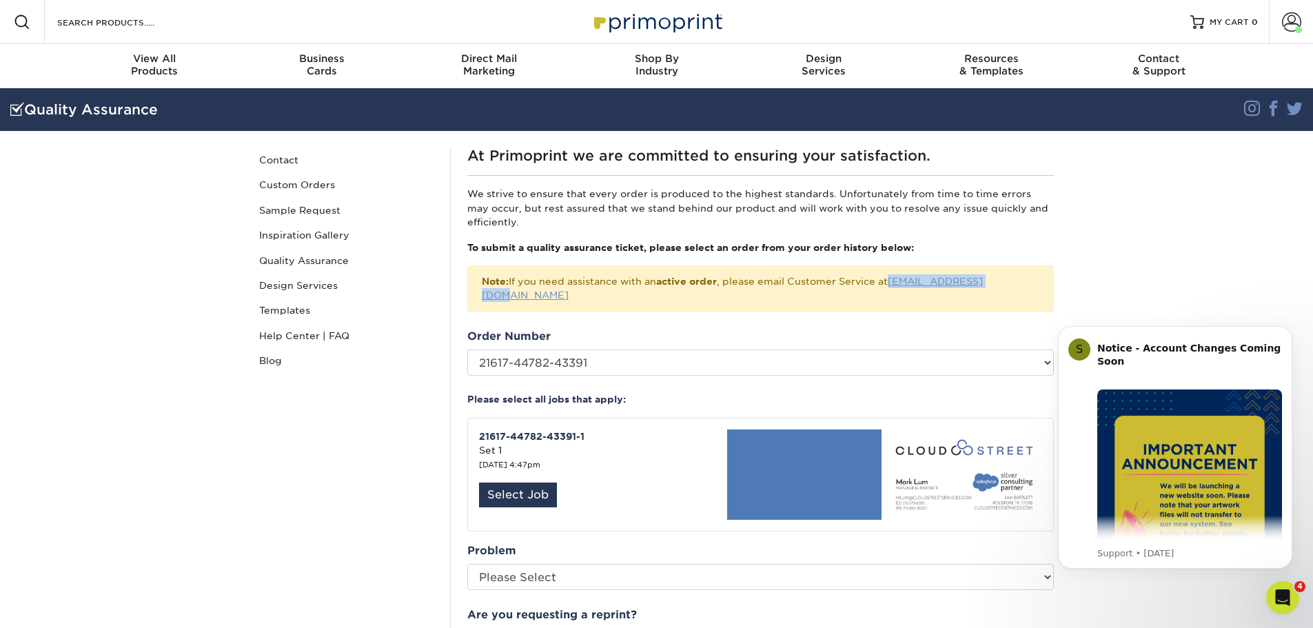
drag, startPoint x: 1003, startPoint y: 280, endPoint x: 896, endPoint y: 285, distance: 106.9
click at [896, 285] on div "Note: If you need assistance with an active order , please email Customer Servi…" at bounding box center [760, 288] width 586 height 46
copy link "[EMAIL_ADDRESS][DOMAIN_NAME]"
click at [1287, 26] on span at bounding box center [1291, 21] width 19 height 19
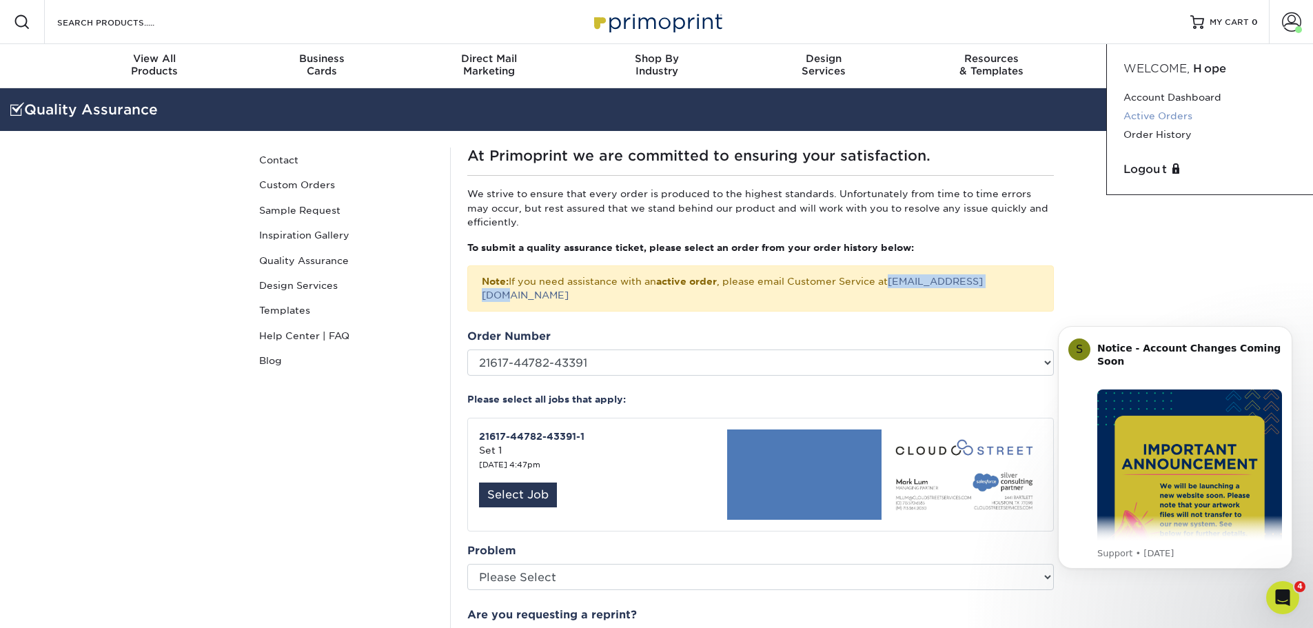
click at [1182, 112] on link "Active Orders" at bounding box center [1209, 116] width 173 height 19
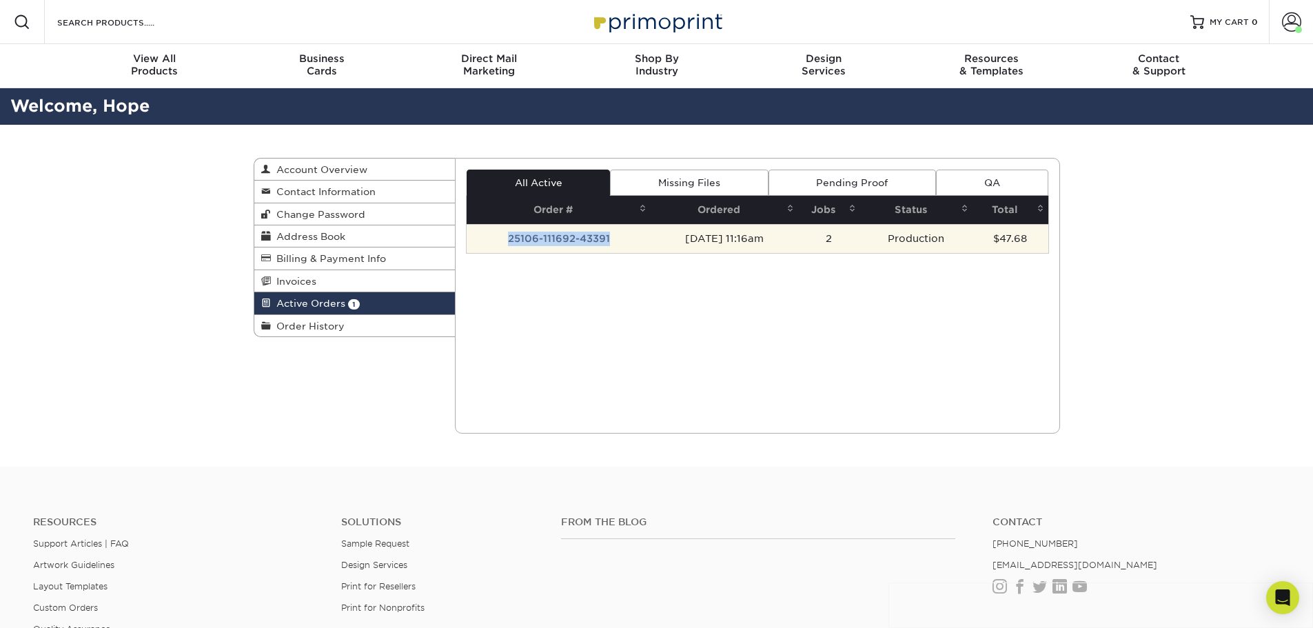
drag, startPoint x: 614, startPoint y: 240, endPoint x: 501, endPoint y: 236, distance: 113.1
click at [501, 236] on td "25106-111692-43391" at bounding box center [559, 238] width 184 height 29
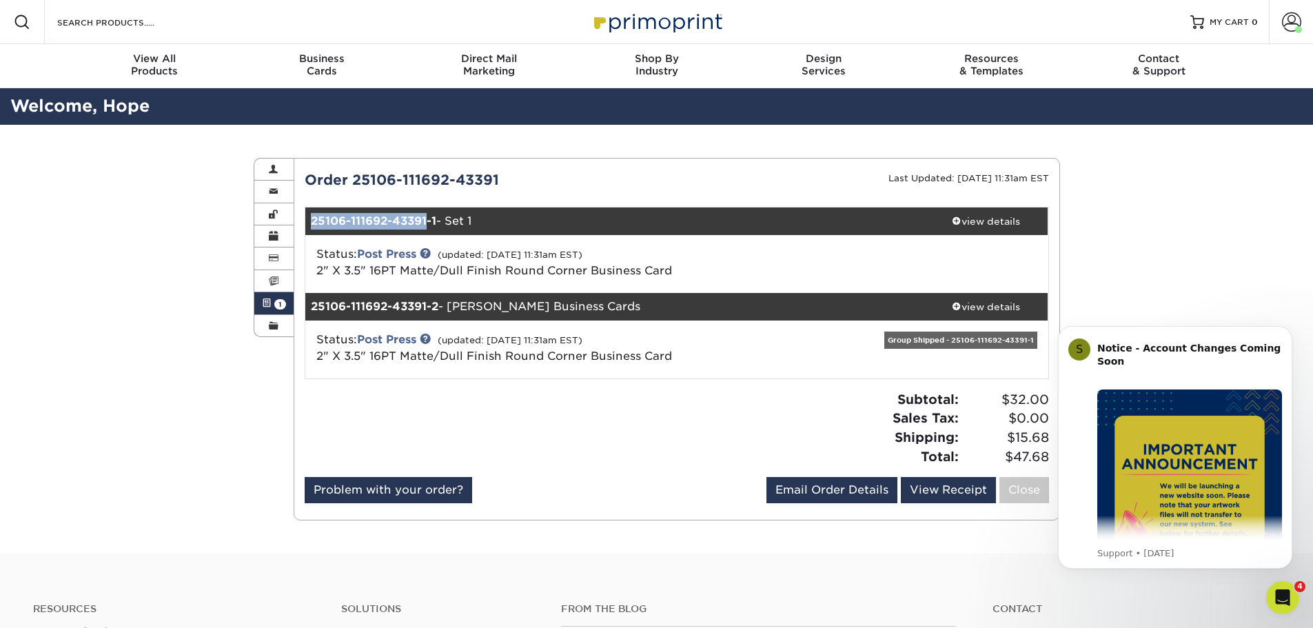
drag, startPoint x: 428, startPoint y: 216, endPoint x: 307, endPoint y: 226, distance: 121.7
click at [307, 226] on div "25106-111692-43391-1 - Set 1" at bounding box center [614, 221] width 619 height 28
copy strong "25106-111692-43391"
